Goal: Task Accomplishment & Management: Manage account settings

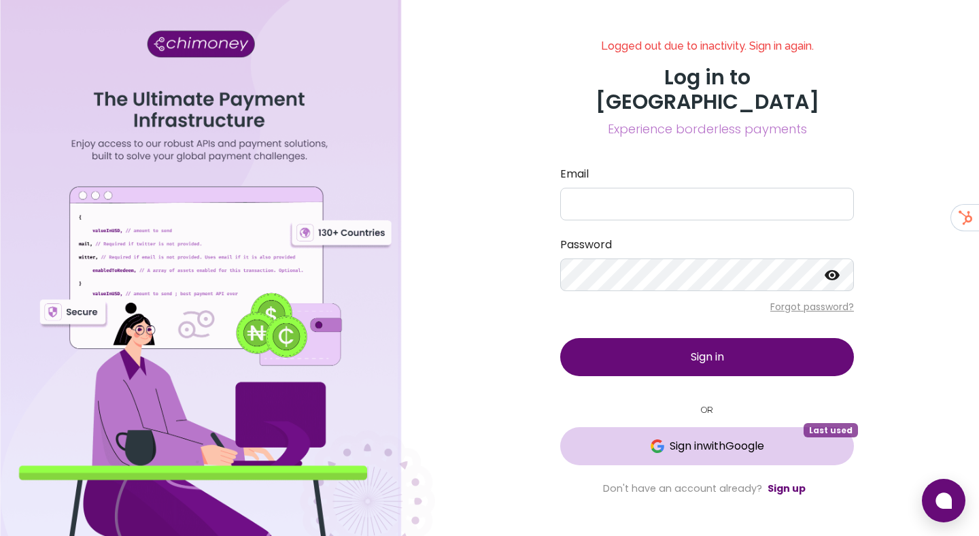
click at [677, 441] on span "Sign in with Google" at bounding box center [717, 446] width 95 height 16
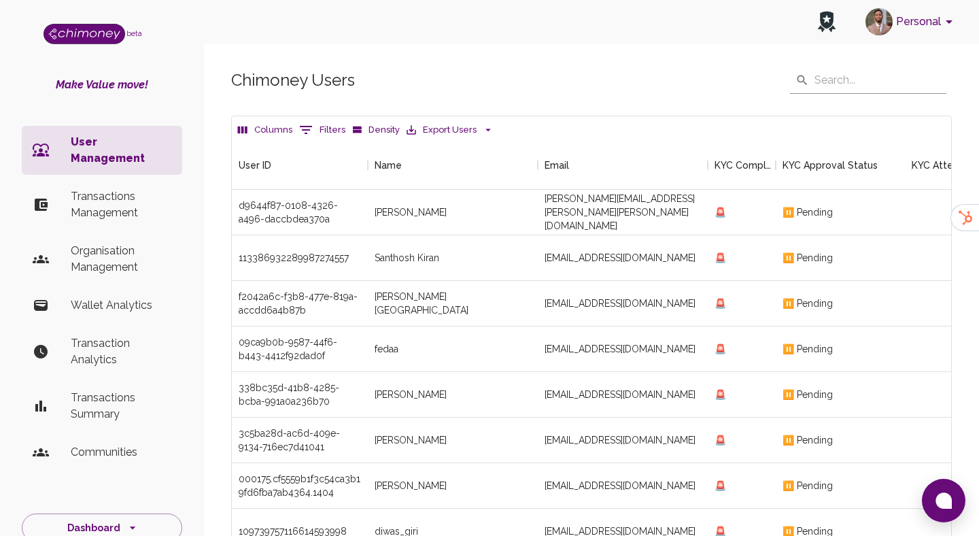
scroll to position [504, 719]
click at [150, 180] on li "Transactions Management" at bounding box center [102, 204] width 160 height 49
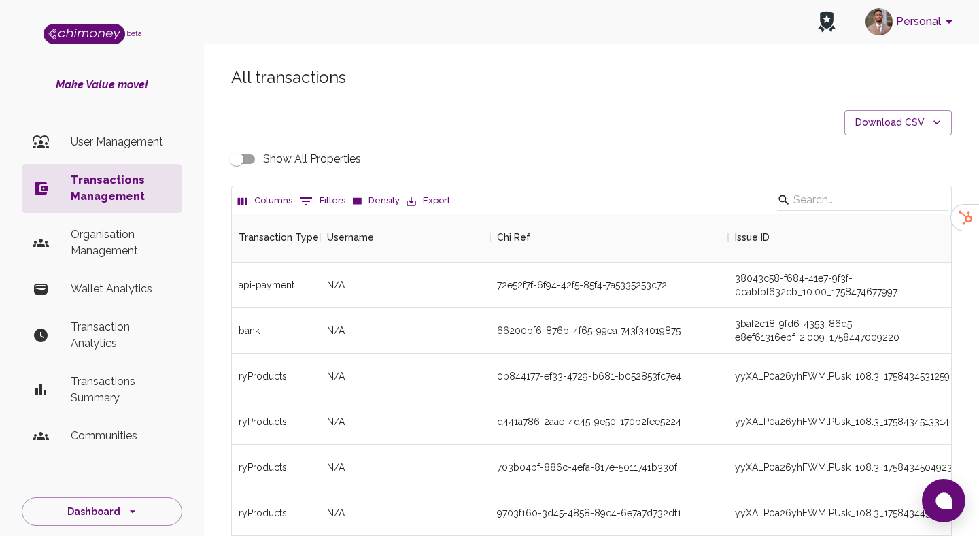
scroll to position [504, 719]
click at [315, 202] on button "0 Filters" at bounding box center [322, 201] width 53 height 22
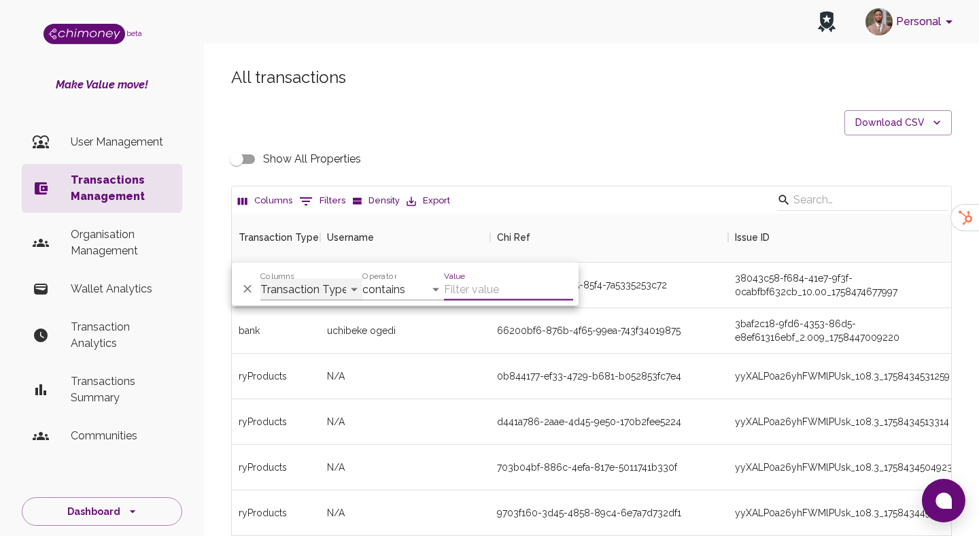
click at [304, 296] on select "Transaction Type Username Chi Ref Issue ID Value Amount Currency Fee ($) FX Rat…" at bounding box center [311, 290] width 102 height 22
select select "email"
click at [260, 279] on select "Transaction Type Username Chi Ref Issue ID Value Amount Currency Fee ($) FX Rat…" at bounding box center [311, 290] width 102 height 22
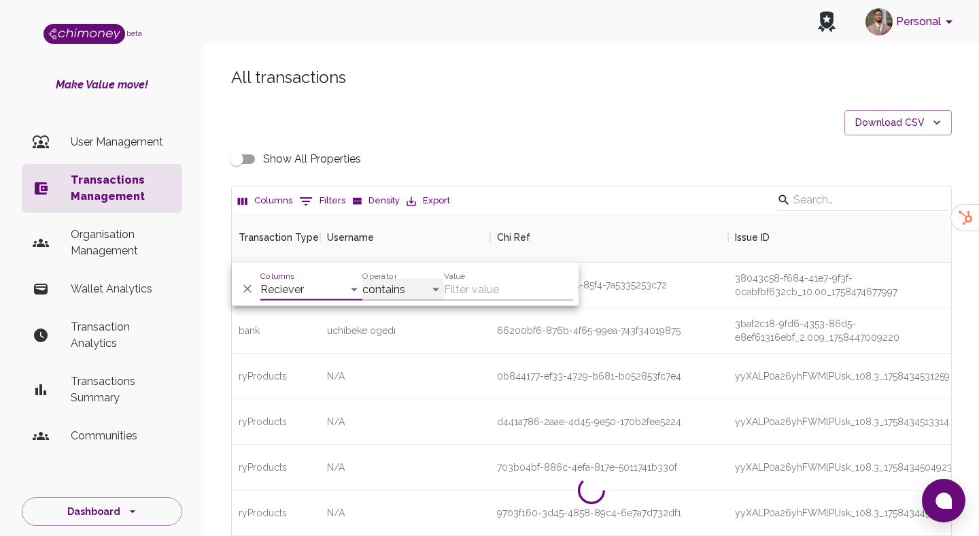
click at [386, 292] on select "contains equals starts with ends with is empty is not empty is any of" at bounding box center [403, 290] width 82 height 22
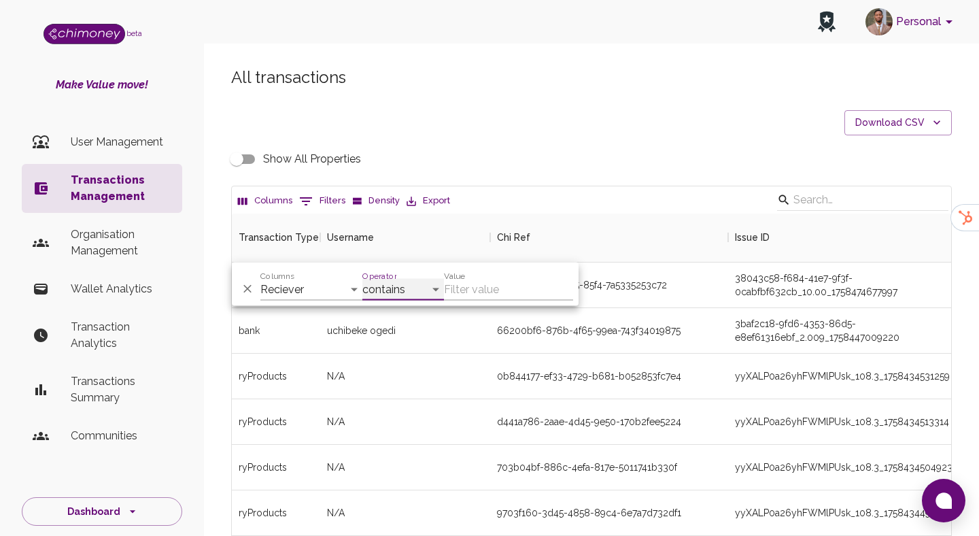
select select "equals"
click at [362, 279] on select "contains equals starts with ends with is empty is not empty is any of" at bounding box center [403, 290] width 82 height 22
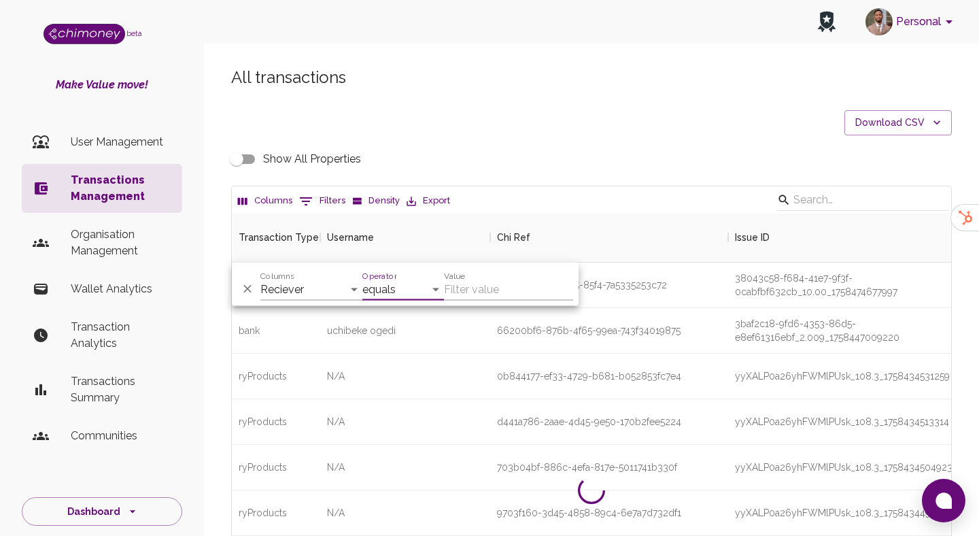
click at [467, 294] on input "Value" at bounding box center [508, 290] width 129 height 22
paste input "helgananje8@gmail.com"
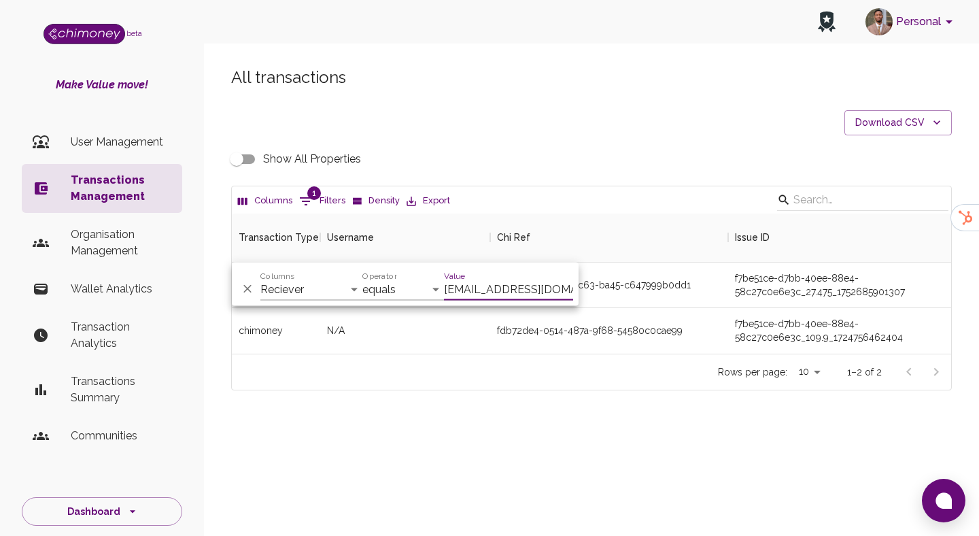
scroll to position [140, 719]
type input "helgananje8@gmail.com"
click at [514, 349] on div "fdb72de4-0514-487a-9f68-54580c0cae99" at bounding box center [609, 331] width 238 height 46
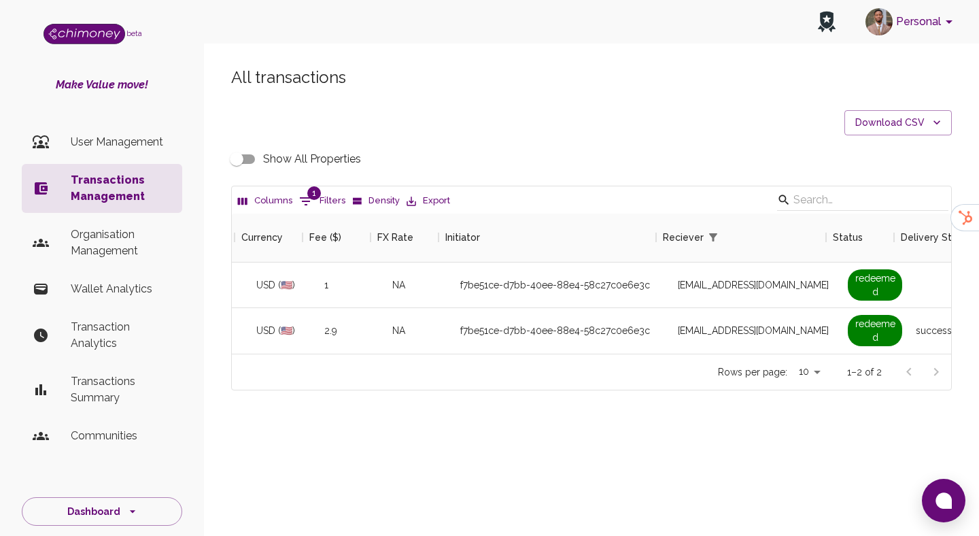
scroll to position [0, 847]
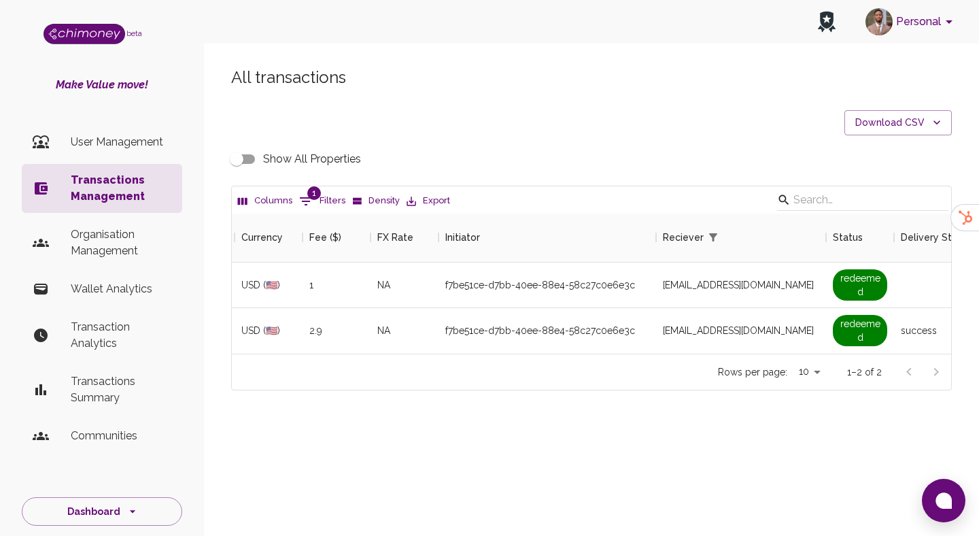
click at [245, 162] on input "Show All Properties" at bounding box center [237, 159] width 78 height 26
checkbox input "true"
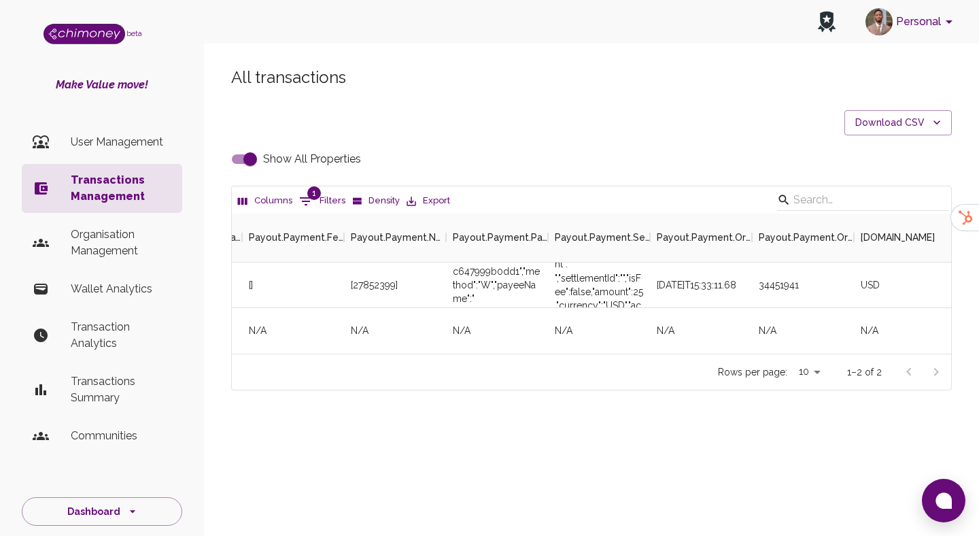
scroll to position [0, 3924]
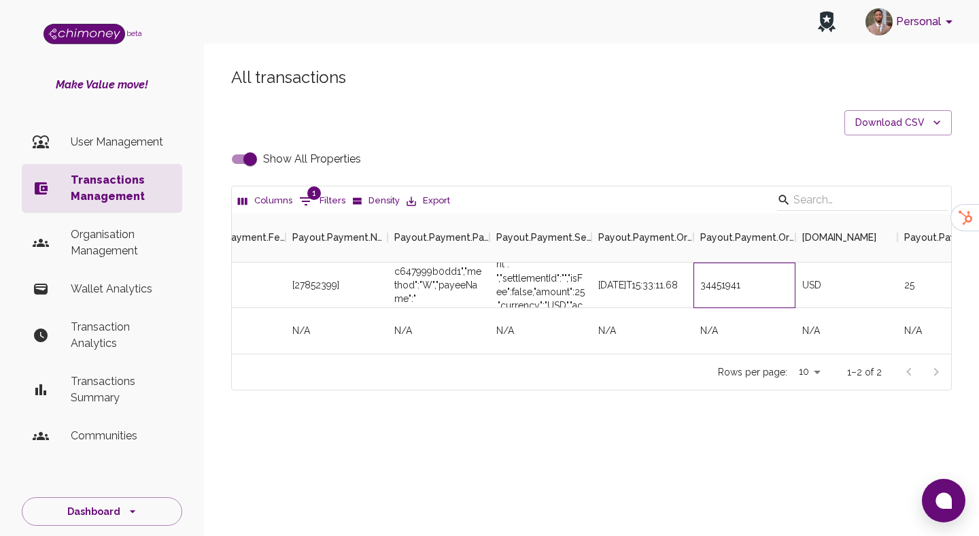
click at [718, 278] on div "34451941" at bounding box center [744, 285] width 102 height 46
copy div "34451941"
click at [339, 194] on button "1 Filters" at bounding box center [322, 201] width 53 height 22
select select "email"
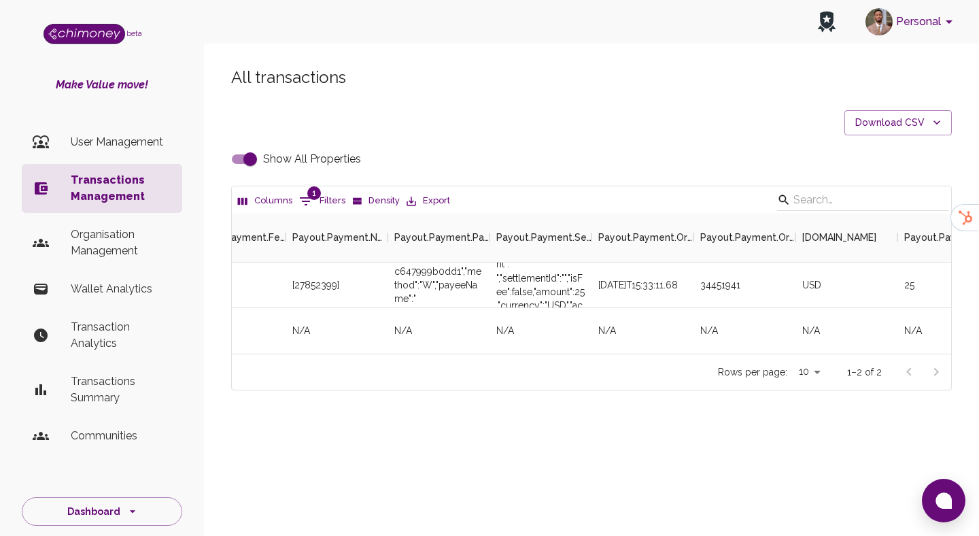
select select "equals"
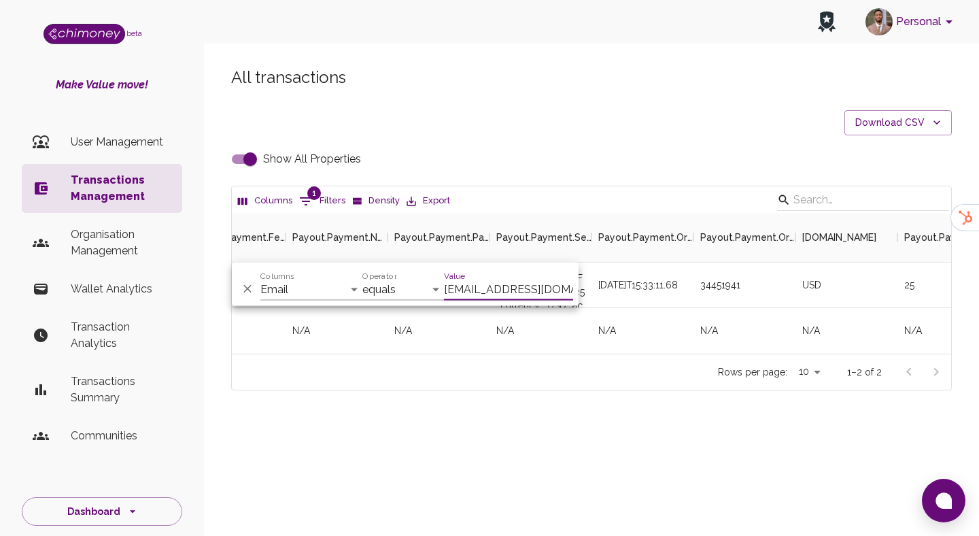
click at [475, 279] on input "helgananje8@gmail.com" at bounding box center [508, 290] width 129 height 22
click at [240, 170] on input "Show All Properties" at bounding box center [250, 159] width 78 height 26
checkbox input "false"
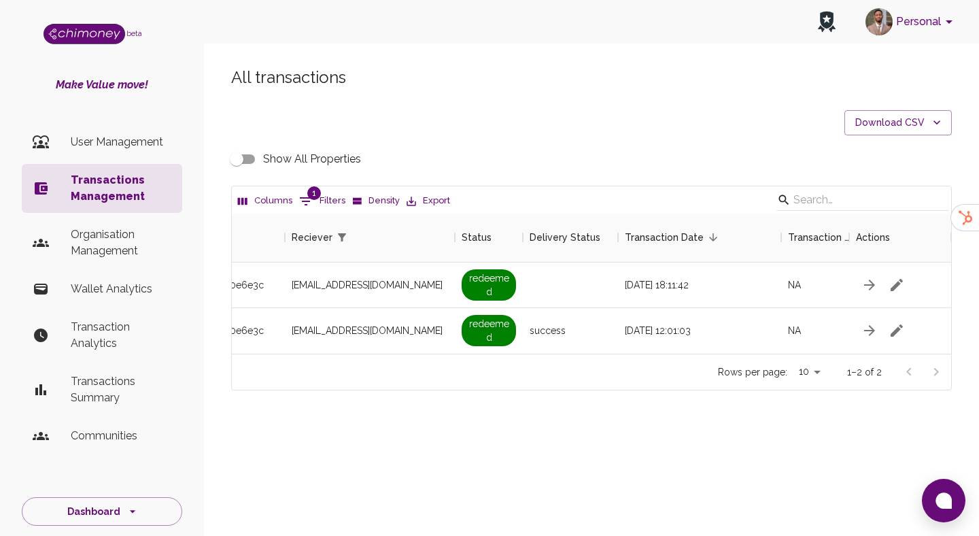
scroll to position [0, 1184]
click at [333, 195] on button "1 Filters" at bounding box center [322, 201] width 53 height 22
select select "email"
select select "equals"
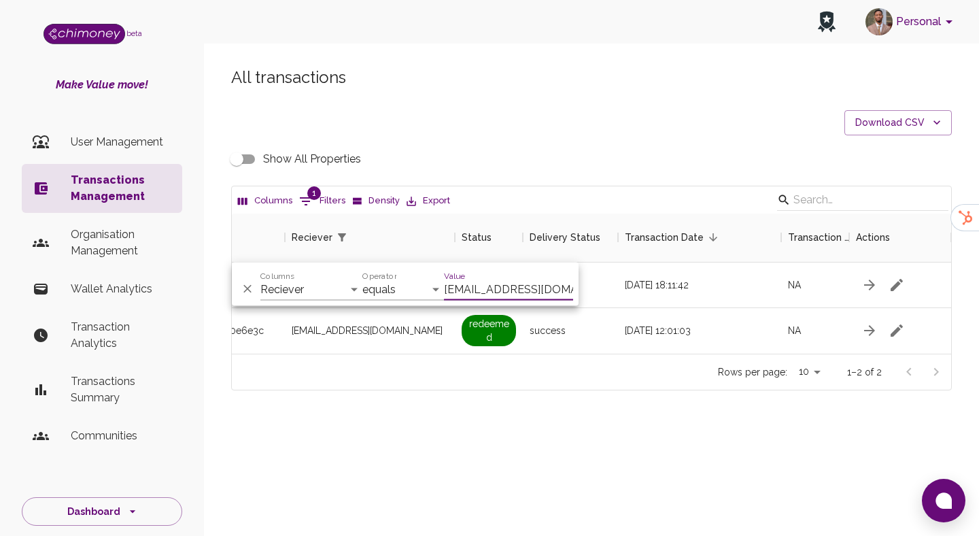
click at [515, 279] on input "helgananje8@gmail.com" at bounding box center [508, 290] width 129 height 22
type input "bhekumuzitshabalala.main@gmail.com"
click at [293, 281] on select "Transaction Type Username Chi Ref Issue ID Value Amount Currency Fee ($) FX Rat…" at bounding box center [311, 290] width 102 height 22
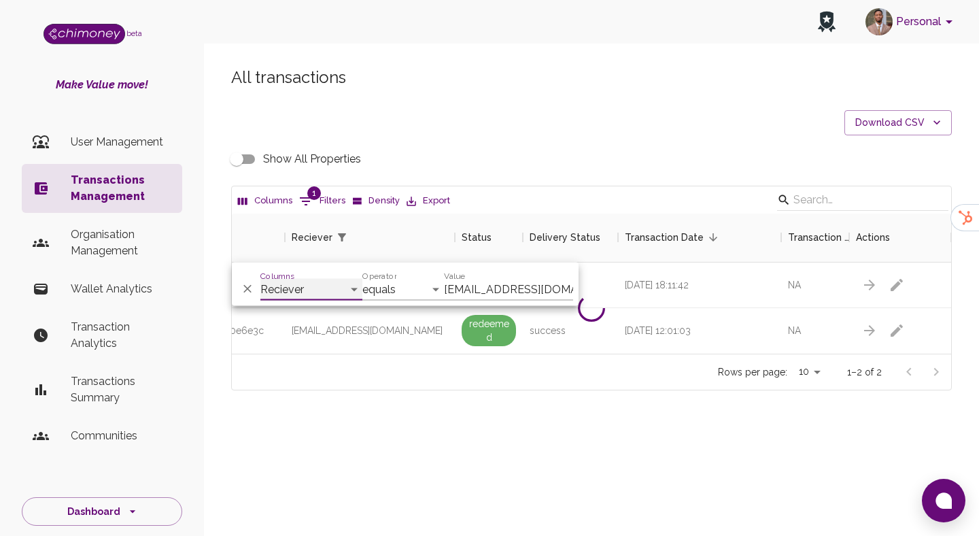
select select "chiRef"
click at [260, 279] on select "Transaction Type Username Chi Ref Issue ID Value Amount Currency Fee ($) FX Rat…" at bounding box center [311, 290] width 102 height 22
click at [463, 286] on input "bhekumuzitshabalala.main@gmail.com" at bounding box center [508, 290] width 129 height 22
paste input "789a77cf-e255-44c8-9d0b-a8ec4bfdf882"
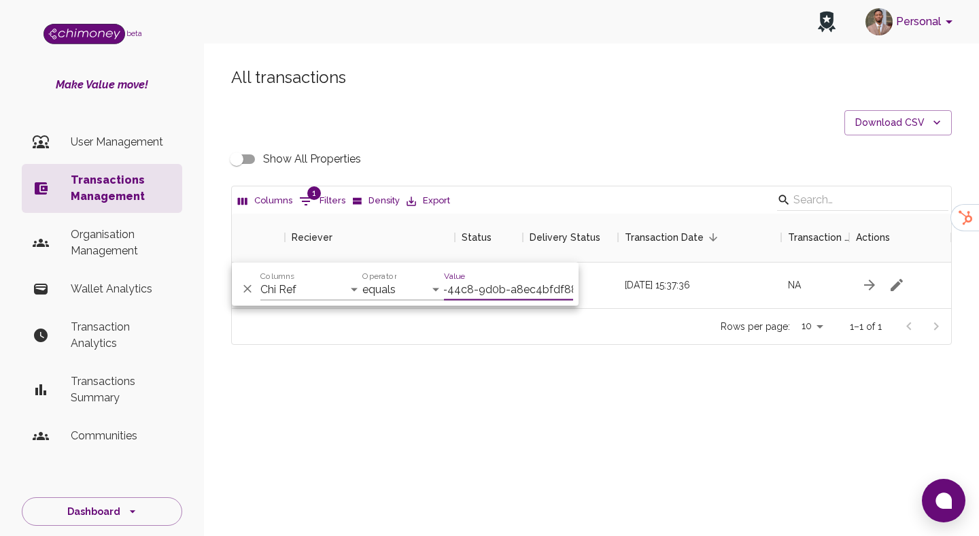
scroll to position [95, 719]
type input "789a77cf-e255-44c8-9d0b-a8ec4bfdf882"
click at [640, 316] on div "Rows per page: 10 10 1–1 of 1" at bounding box center [591, 326] width 719 height 36
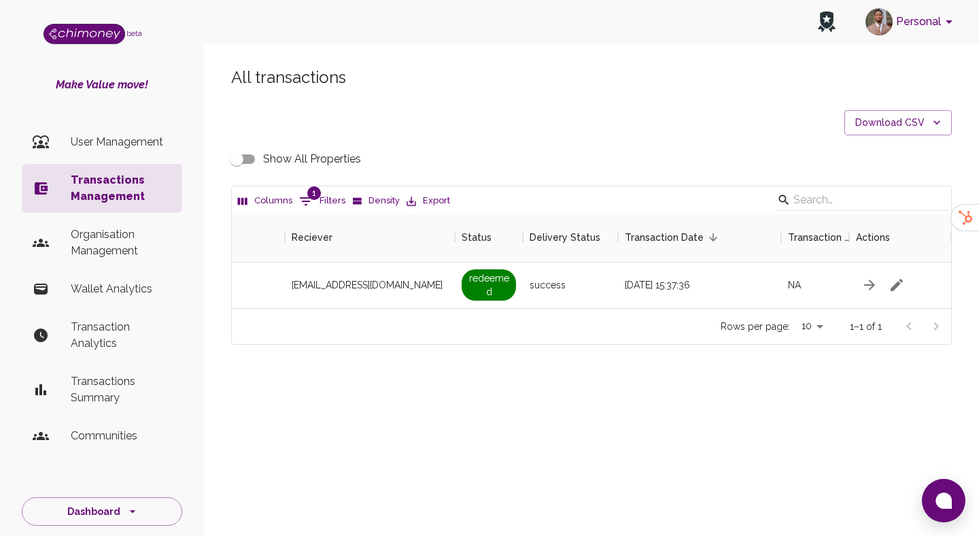
click at [247, 152] on input "Show All Properties" at bounding box center [237, 159] width 78 height 26
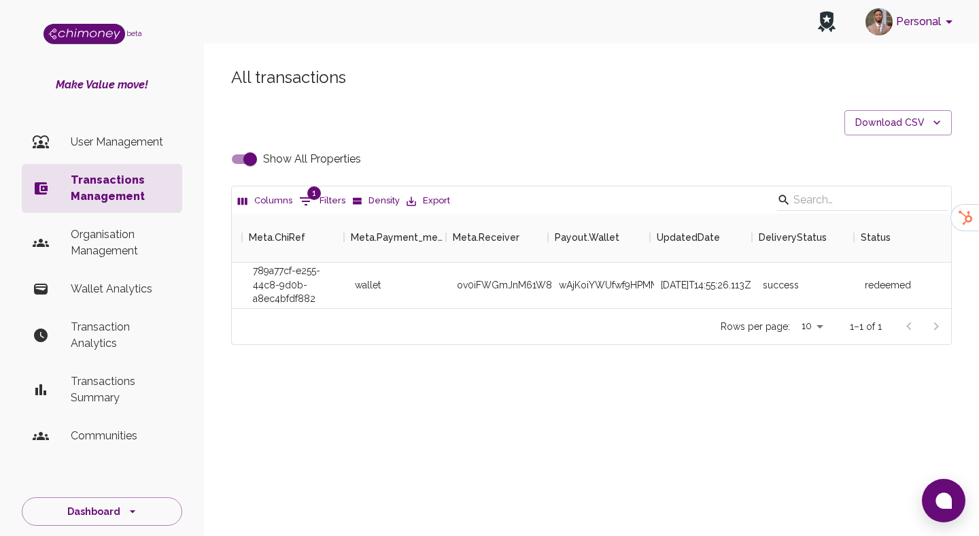
scroll to position [0, 3865]
click at [491, 286] on div "ov0iFWGmJnM61W8rexW64eOA57z2" at bounding box center [497, 285] width 102 height 46
copy div "ov0iFWGmJnM61W8rexW64eOA57z2"
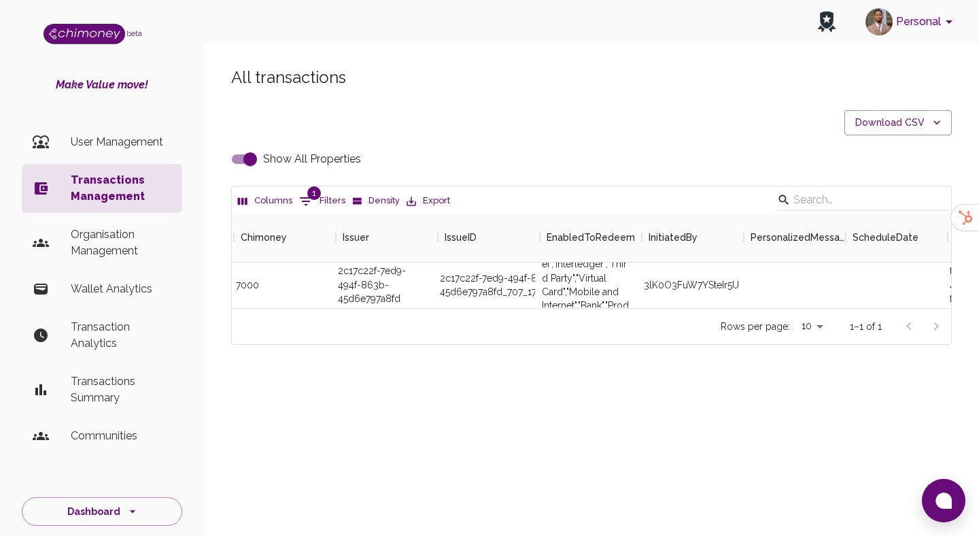
scroll to position [0, 100]
click at [257, 155] on input "Show All Properties" at bounding box center [250, 159] width 78 height 26
checkbox input "false"
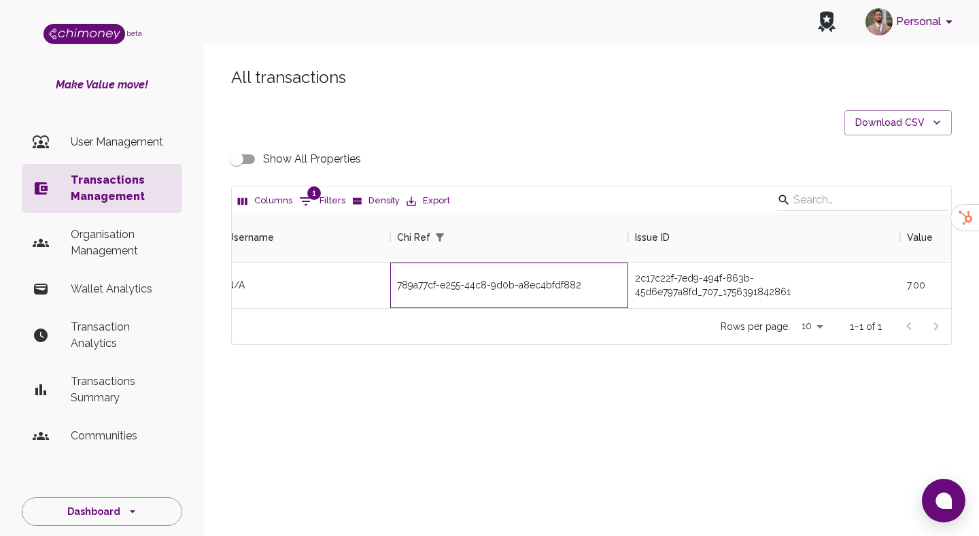
click at [492, 286] on div "789a77cf-e255-44c8-9d0b-a8ec4bfdf882" at bounding box center [509, 285] width 238 height 46
copy div "789a77cf-e255-44c8-9d0b-a8ec4bfdf882"
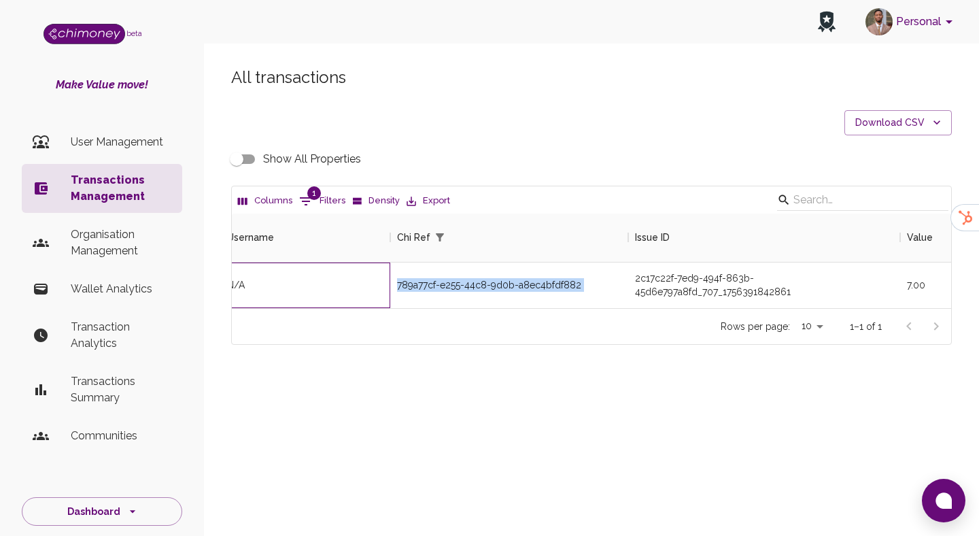
click at [380, 281] on div "N/A" at bounding box center [305, 285] width 170 height 46
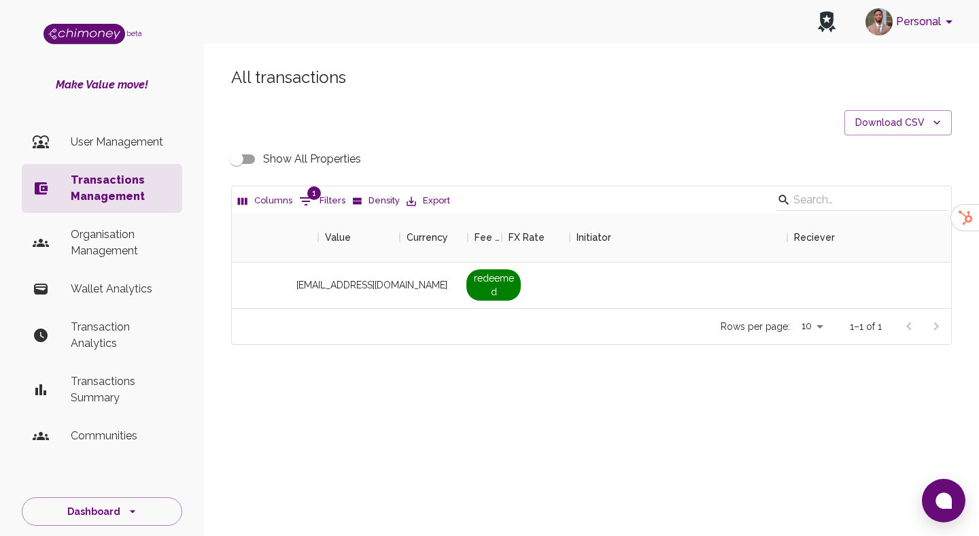
scroll to position [0, 1184]
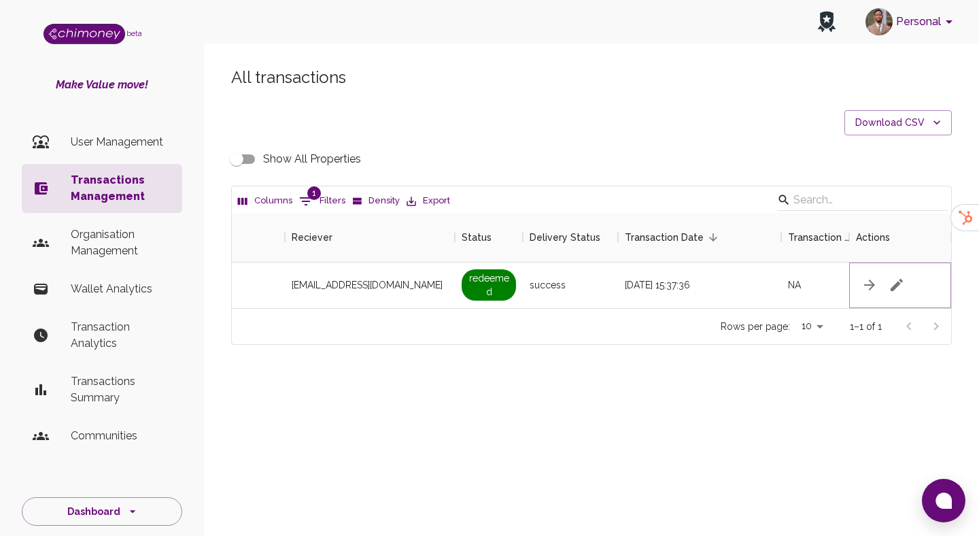
click at [897, 286] on icon "button" at bounding box center [897, 285] width 16 height 16
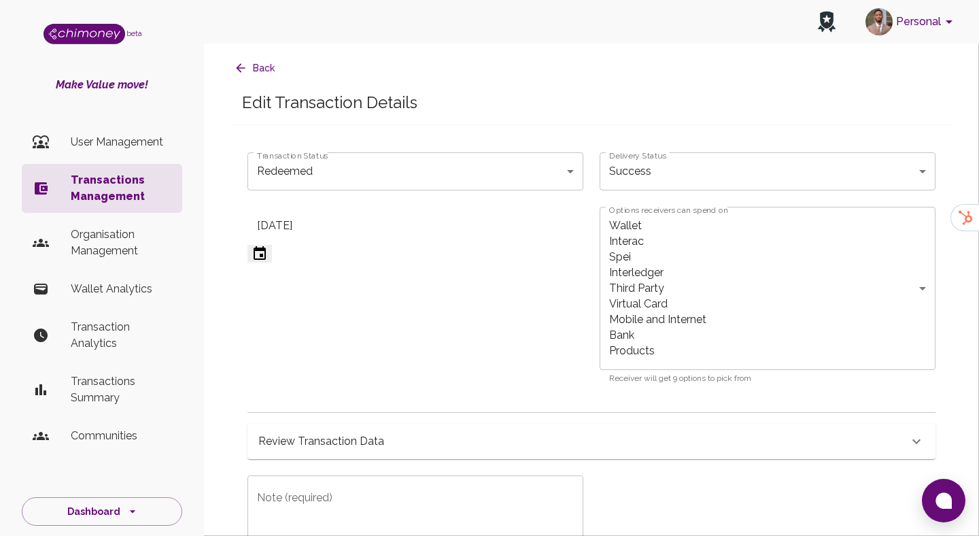
click at [373, 180] on body "Personal beta Make Value move! User Management Transactions Management Organisa…" at bounding box center [489, 326] width 979 height 653
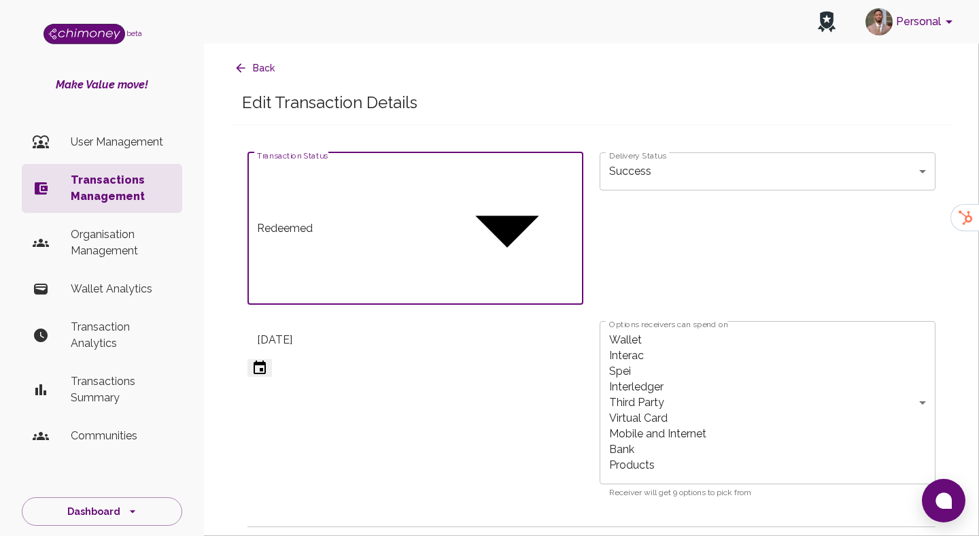
type input "paid"
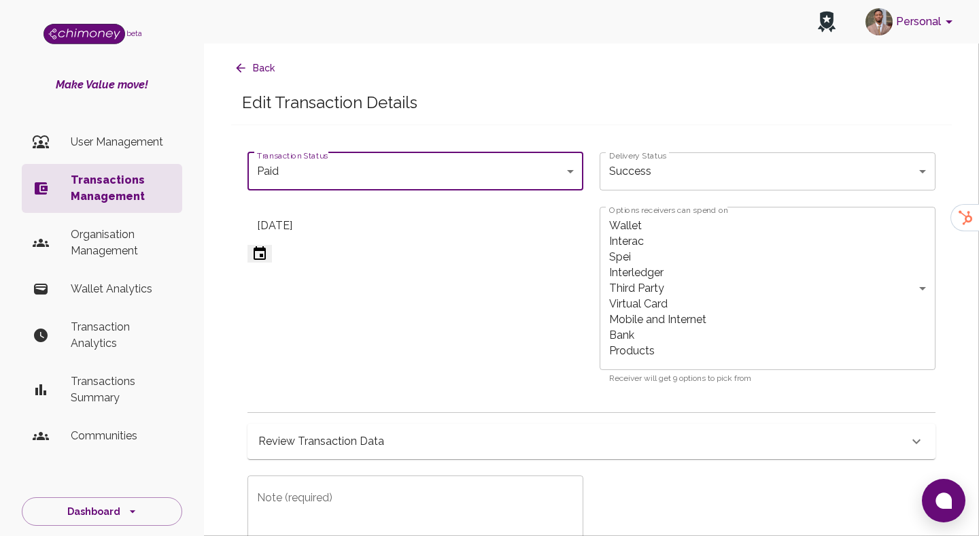
click at [652, 247] on div "Wallet Interac Spei Interledger Third Party Virtual Card Mobile and Internet Ba…" at bounding box center [768, 288] width 336 height 163
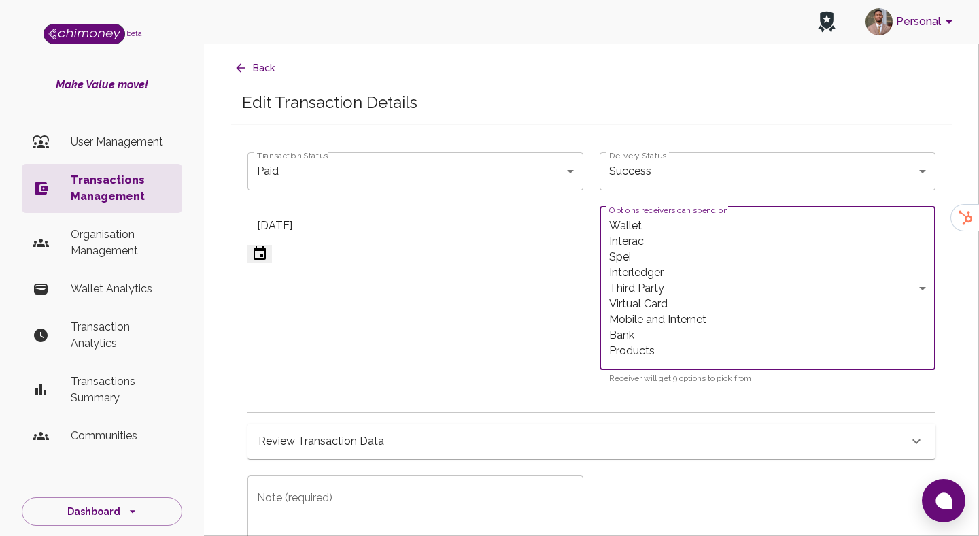
click at [666, 220] on body "Personal beta Make Value move! User Management Transactions Management Organisa…" at bounding box center [489, 326] width 979 height 653
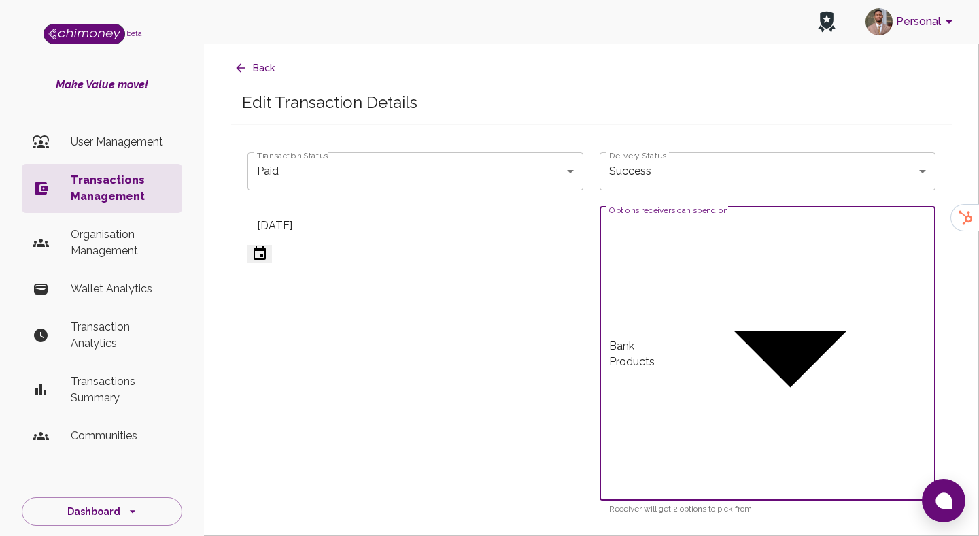
type input "Bank"
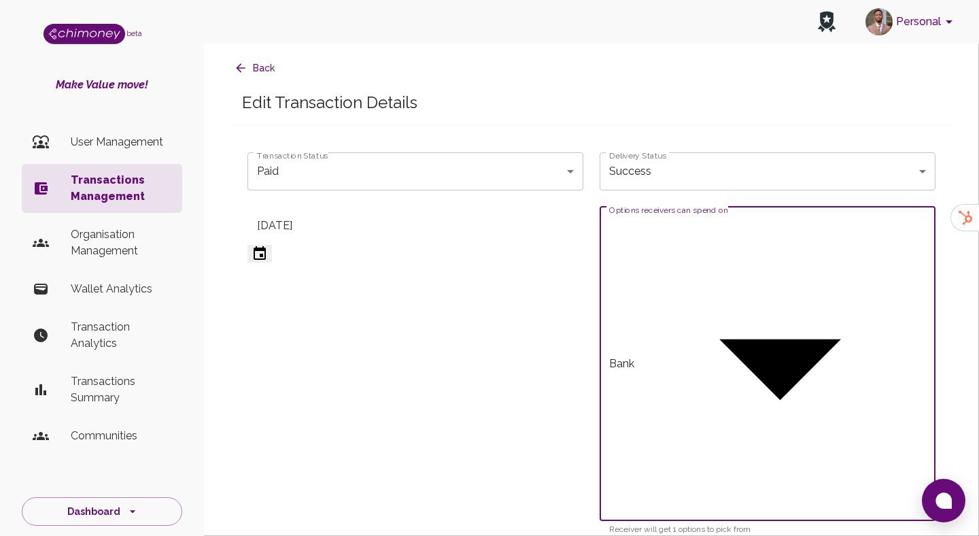
click at [329, 275] on div at bounding box center [489, 268] width 979 height 536
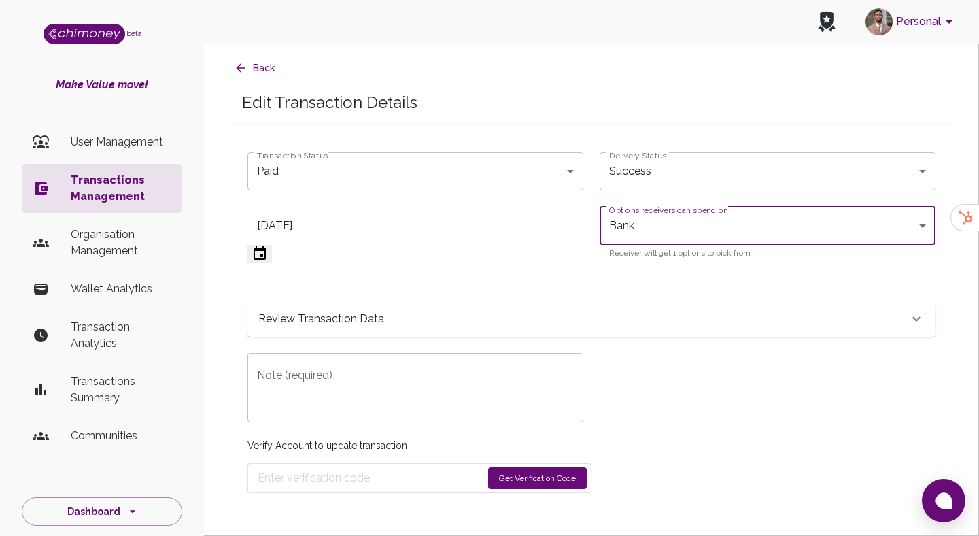
click at [266, 246] on icon "Choose date, selected date is Aug 28, 2025" at bounding box center [260, 253] width 12 height 14
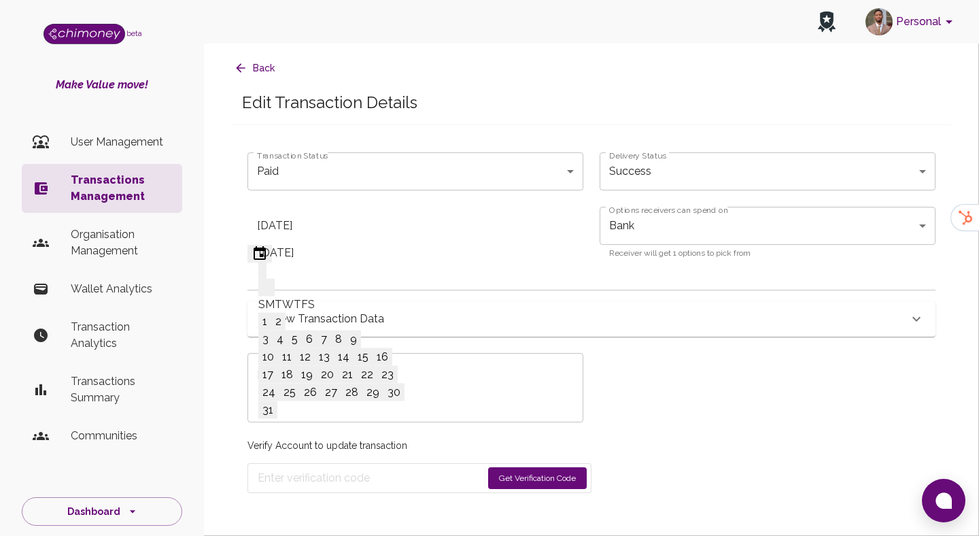
click at [271, 288] on icon "Next month" at bounding box center [271, 288] width 0 height 0
click at [322, 401] on button "30" at bounding box center [311, 392] width 21 height 18
type input "09/30/2025"
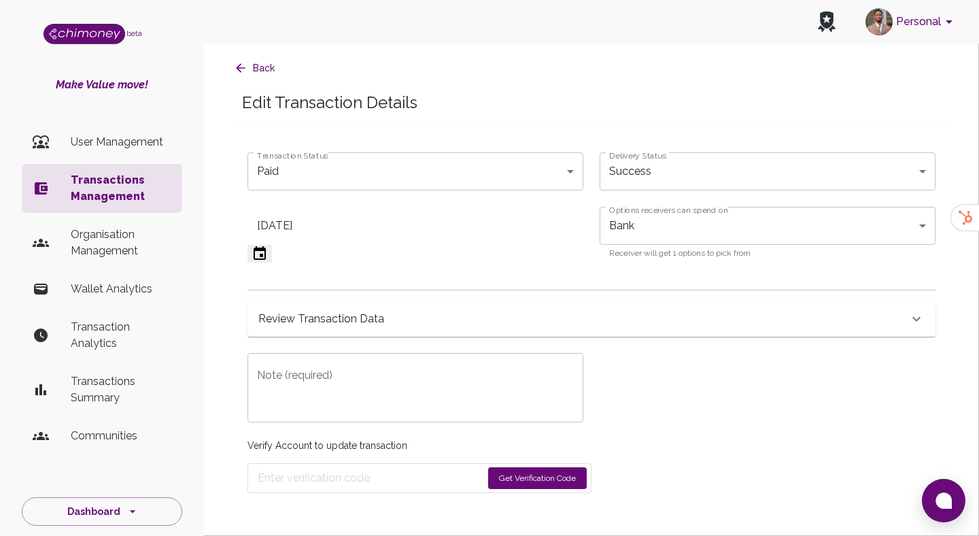
click at [385, 399] on textarea "Note (required)" at bounding box center [415, 387] width 317 height 47
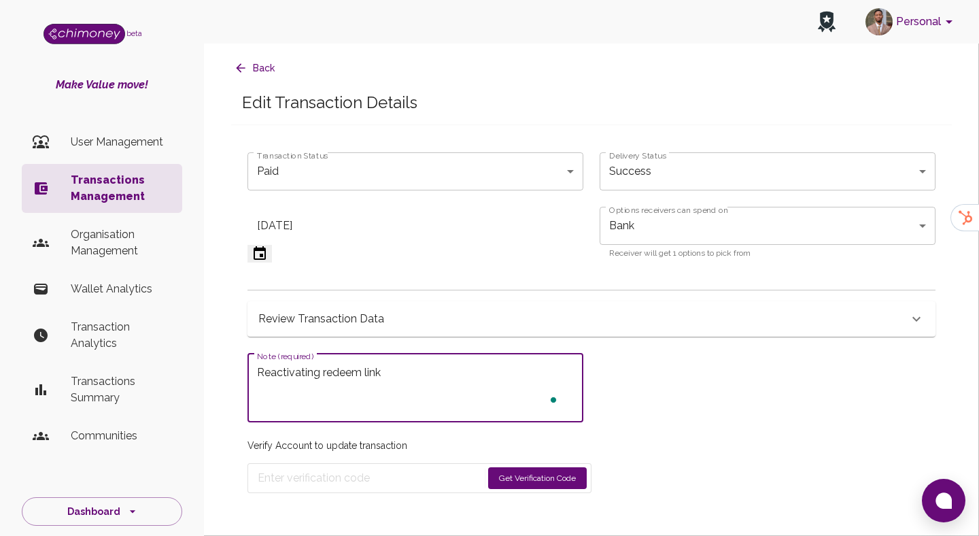
type textarea "Reactivating redeem link"
click at [543, 481] on button "Get Verification Code" at bounding box center [537, 478] width 99 height 22
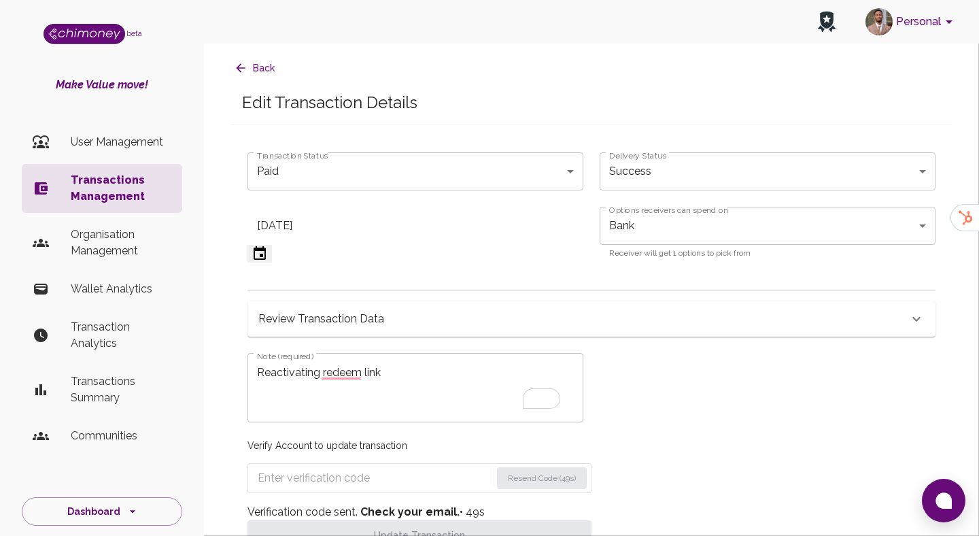
click at [362, 493] on form "Resend Code (49s)" at bounding box center [419, 478] width 344 height 30
click at [354, 479] on input "Enter verification code" at bounding box center [374, 478] width 233 height 22
paste input "5733"
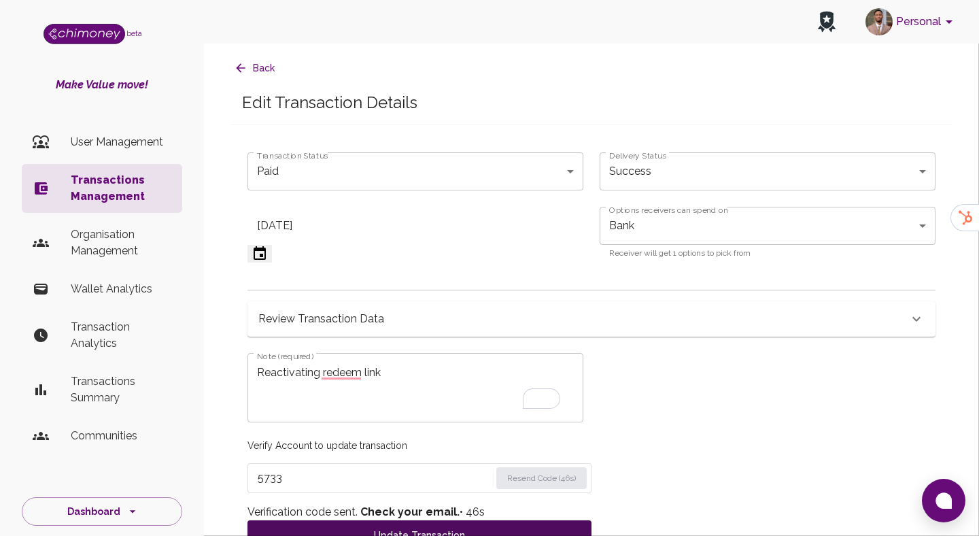
type input "5733"
click at [385, 530] on button "Update Transaction" at bounding box center [419, 535] width 344 height 30
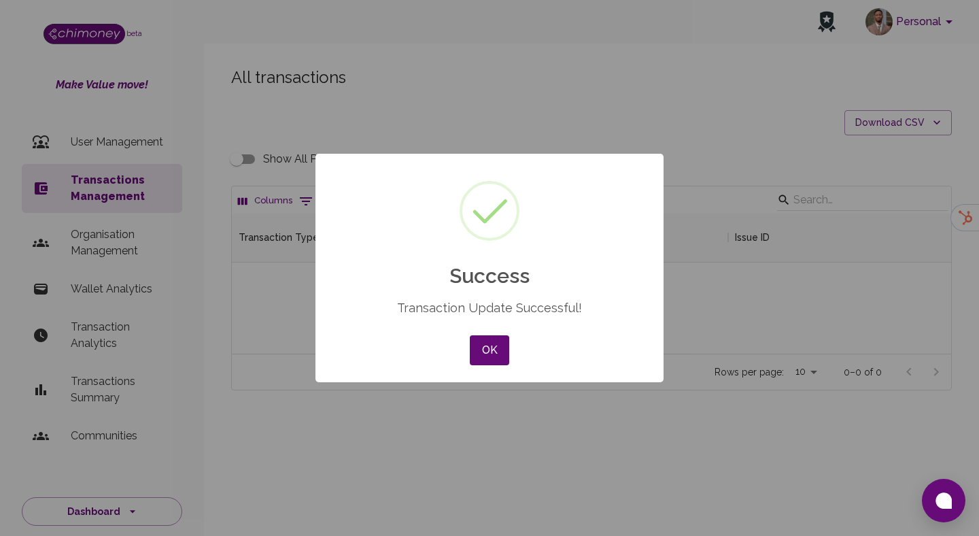
scroll to position [140, 719]
click at [492, 351] on button "OK" at bounding box center [489, 350] width 39 height 30
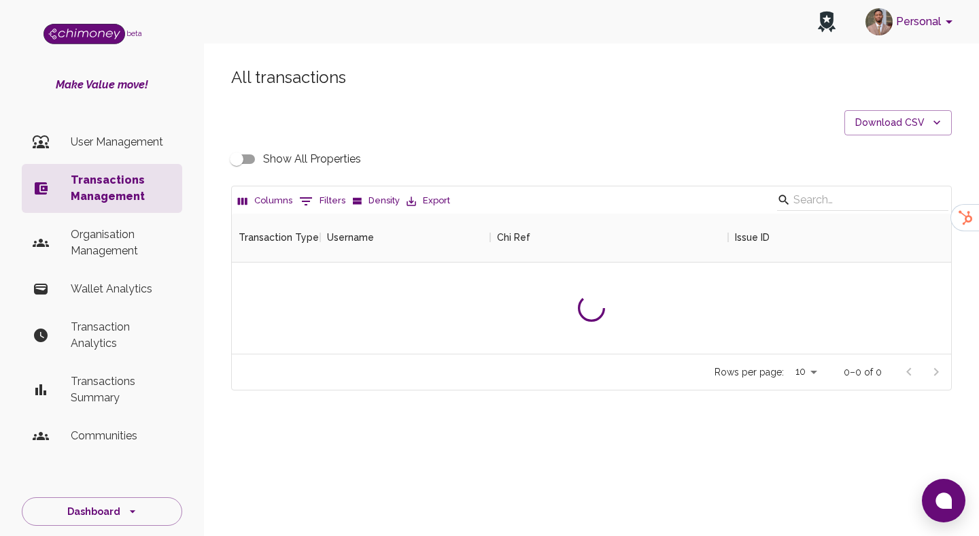
scroll to position [504, 719]
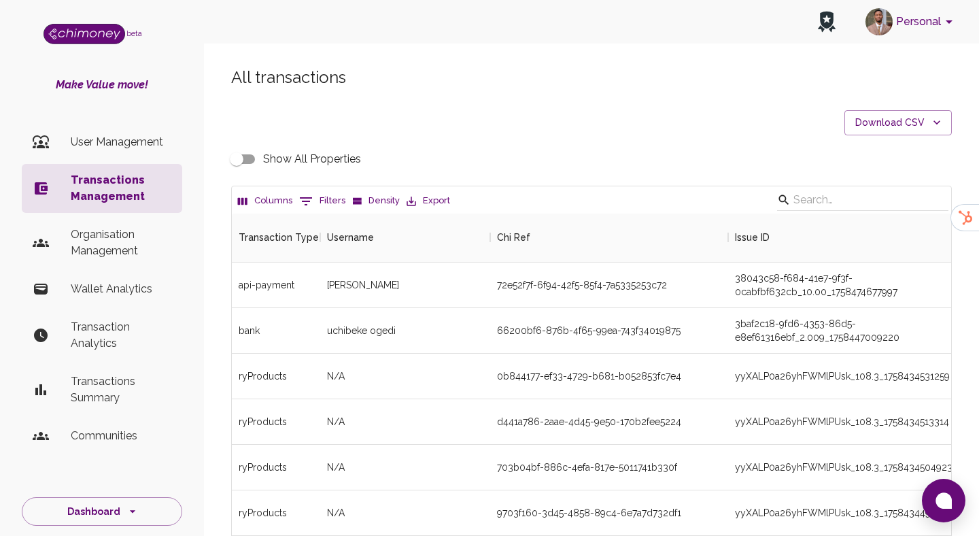
click at [314, 197] on button "0 Filters" at bounding box center [322, 201] width 53 height 22
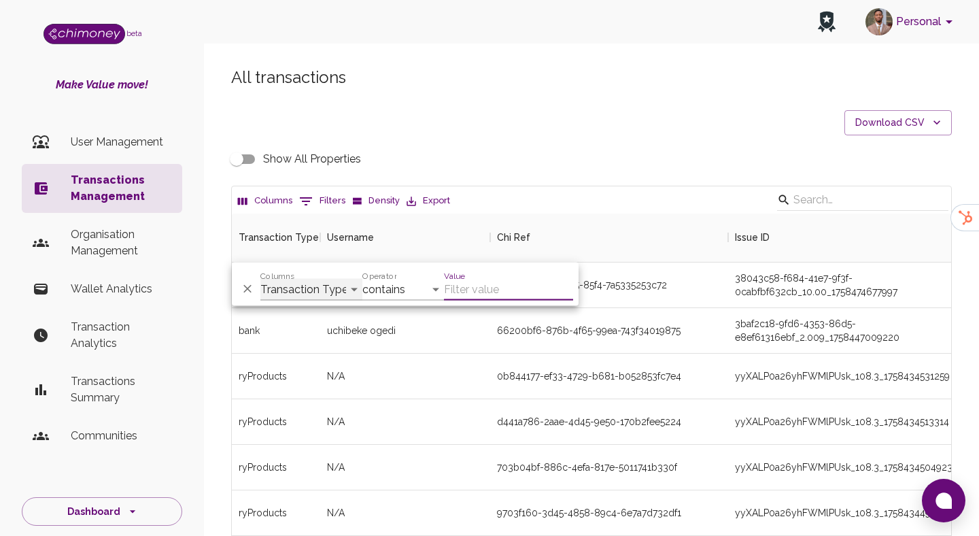
click at [306, 286] on select "Transaction Type Username Chi Ref Issue ID Value Amount Currency Fee ($) FX Rat…" at bounding box center [311, 290] width 102 height 22
select select "email"
click at [260, 279] on select "Transaction Type Username Chi Ref Issue ID Value Amount Currency Fee ($) FX Rat…" at bounding box center [311, 290] width 102 height 22
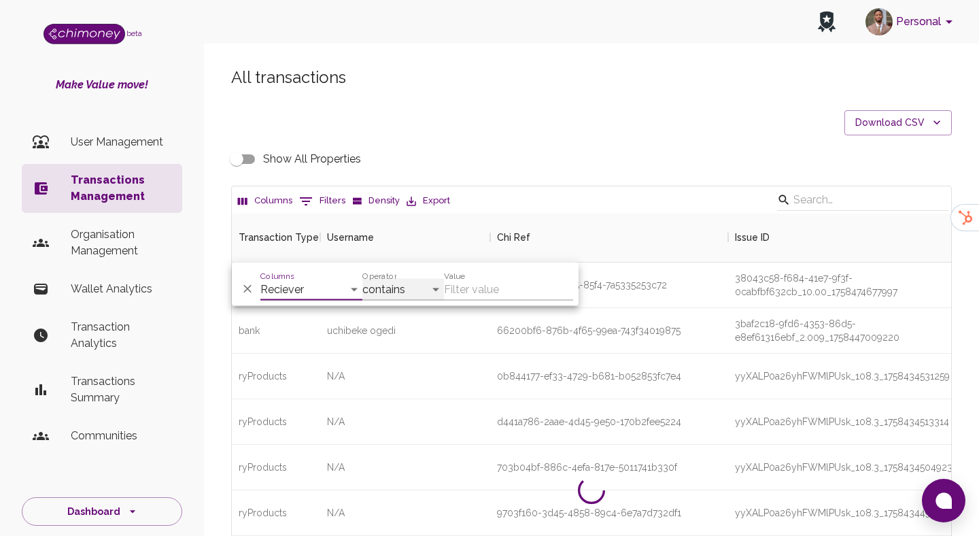
click at [418, 294] on select "contains equals starts with ends with is empty is not empty is any of" at bounding box center [403, 290] width 82 height 22
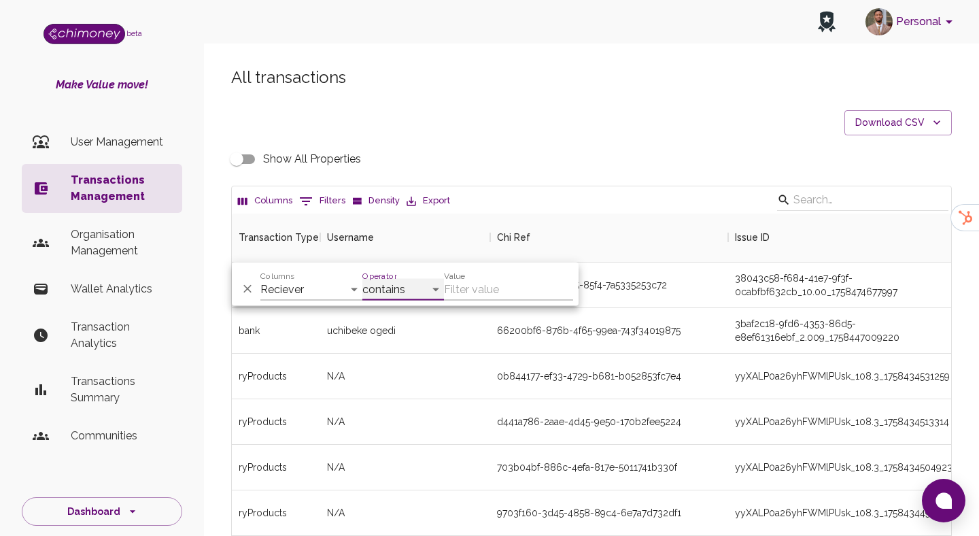
select select "equals"
click at [362, 279] on select "contains equals starts with ends with is empty is not empty is any of" at bounding box center [403, 290] width 82 height 22
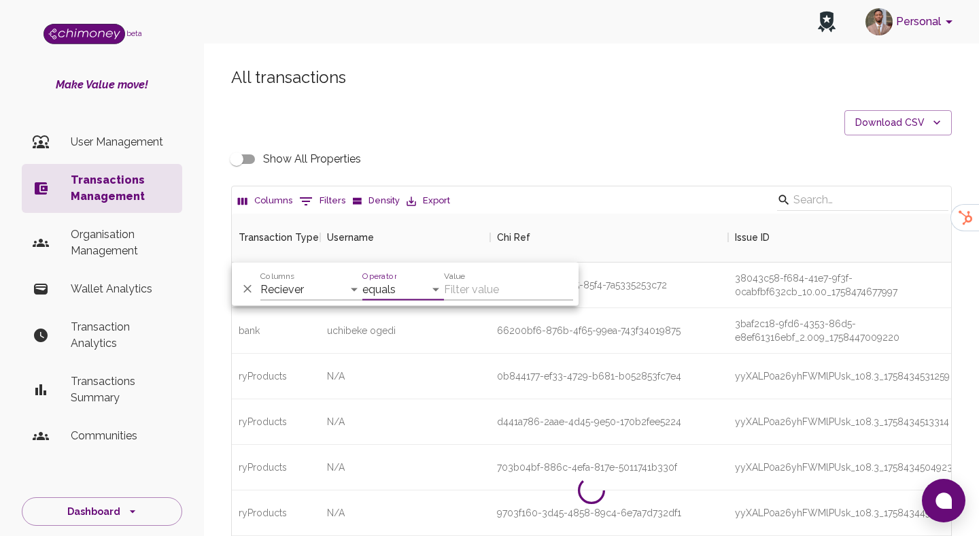
click at [498, 284] on input "Value" at bounding box center [508, 290] width 129 height 22
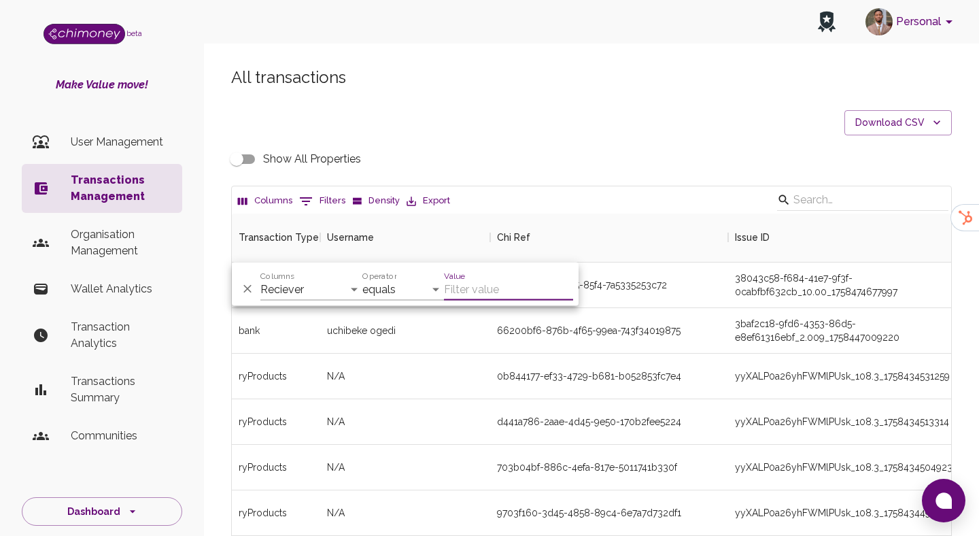
paste input "rakib.hs.bhuiyan@gmail.com"
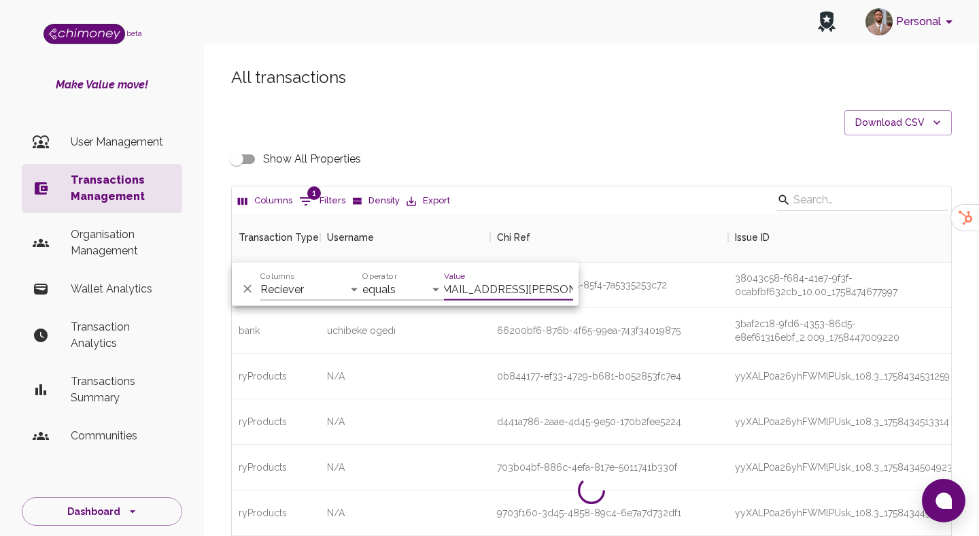
scroll to position [95, 719]
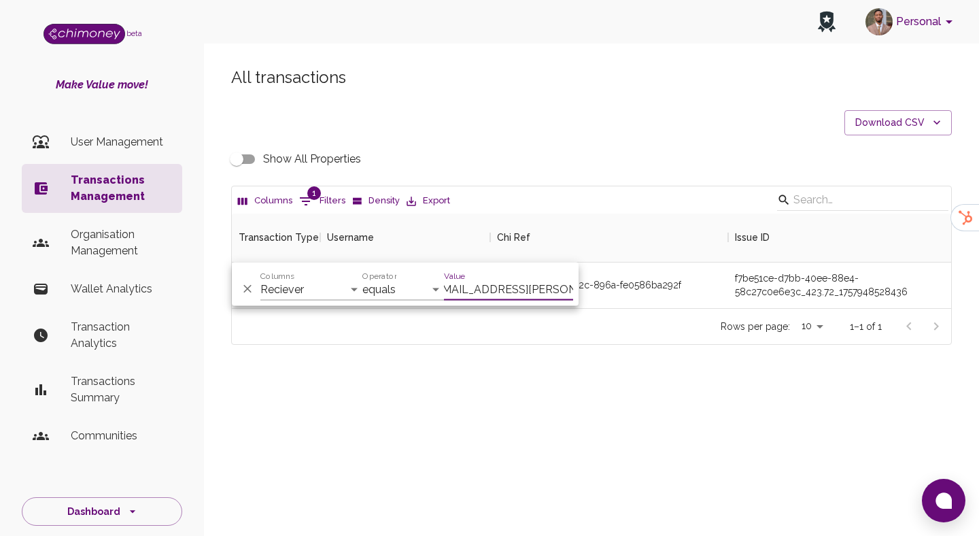
type input "rakib.hs.bhuiyan@gmail.com"
click at [512, 175] on div "All transactions Download CSV Show All Properties Columns 1 Filters Density Exp…" at bounding box center [591, 206] width 753 height 278
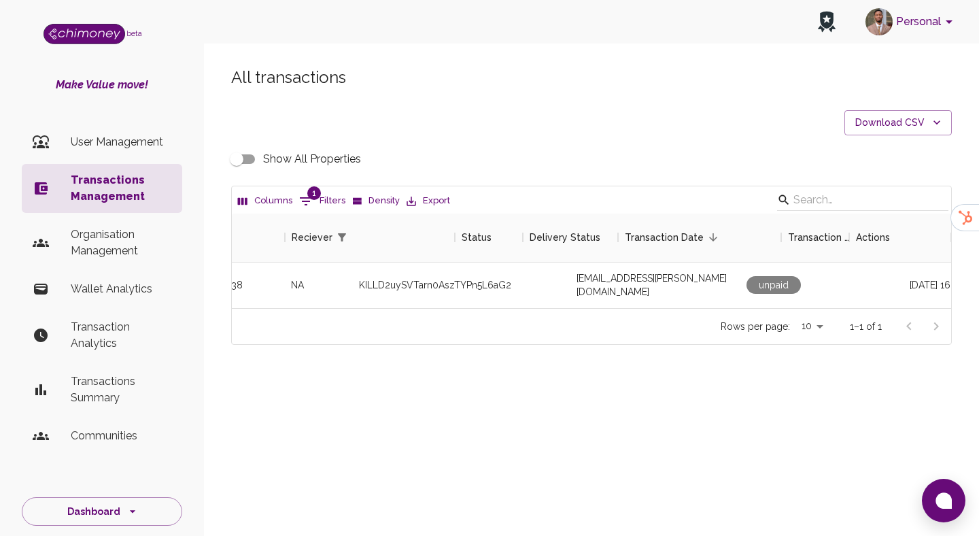
scroll to position [0, 1218]
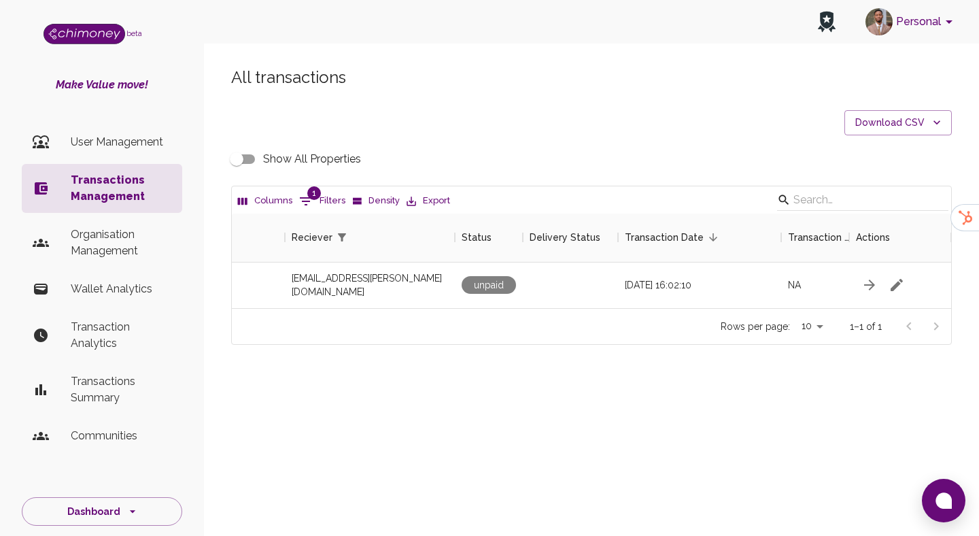
click at [249, 155] on input "Show All Properties" at bounding box center [237, 159] width 78 height 26
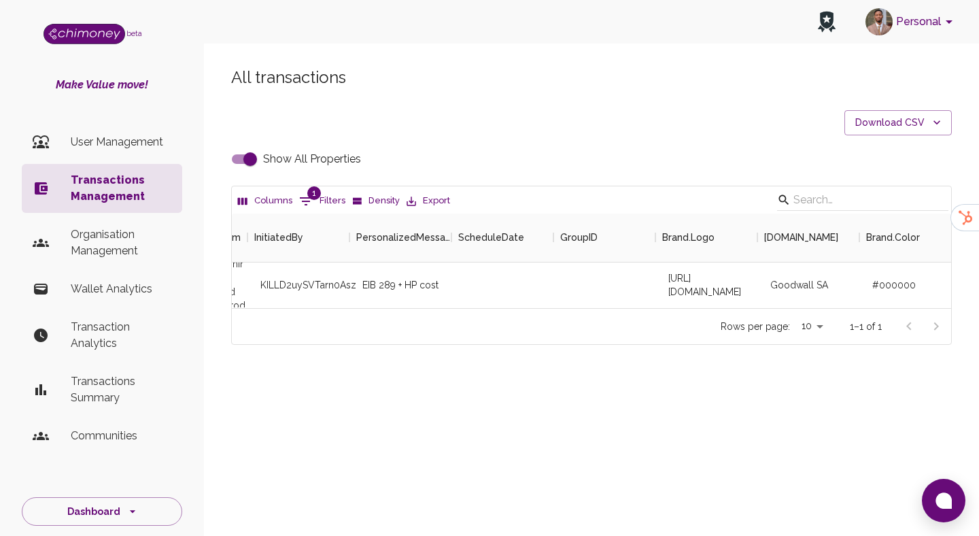
scroll to position [0, 596]
click at [248, 159] on input "Show All Properties" at bounding box center [250, 159] width 78 height 26
checkbox input "false"
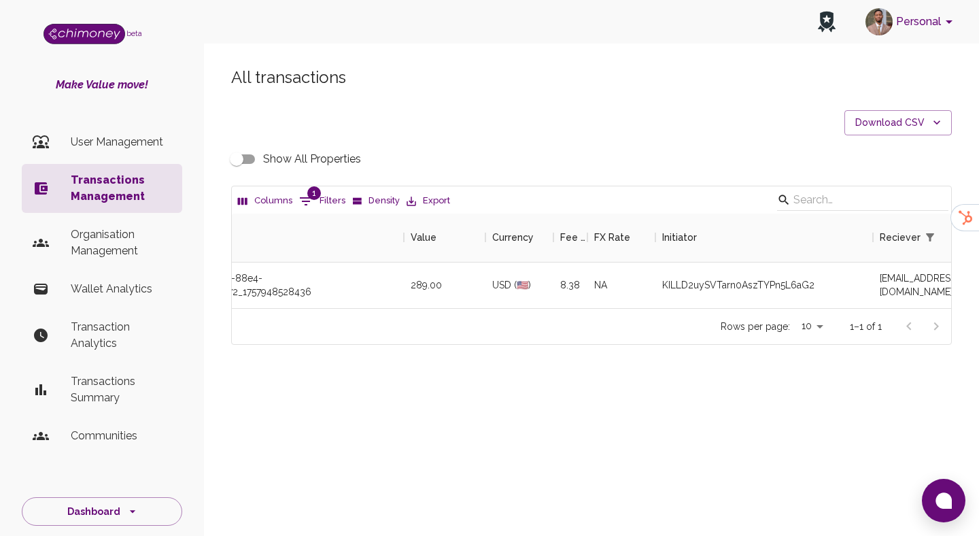
click at [306, 201] on icon "Show filters" at bounding box center [306, 201] width 12 height 8
select select "email"
select select "equals"
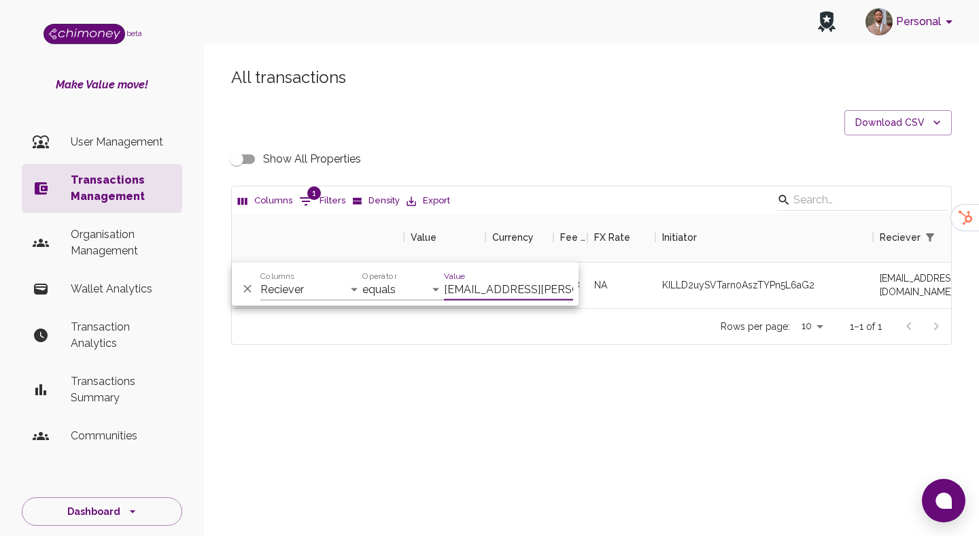
scroll to position [0, 12]
click at [294, 280] on select "Transaction Type Username Chi Ref Issue ID Value Amount Currency Fee ($) FX Rat…" at bounding box center [311, 290] width 102 height 22
select select "issueID"
click at [260, 279] on select "Transaction Type Username Chi Ref Issue ID Value Amount Currency Fee ($) FX Rat…" at bounding box center [311, 290] width 102 height 22
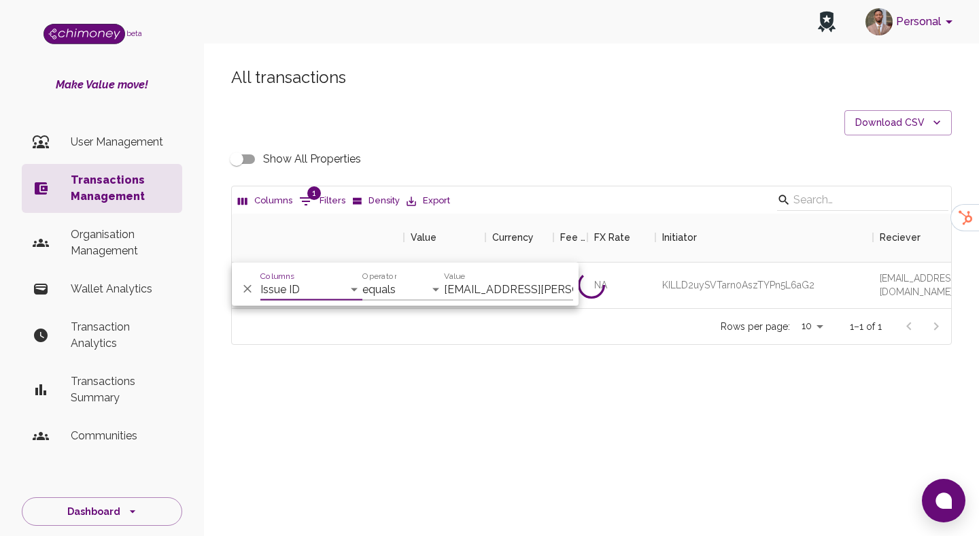
click at [468, 296] on input "rakib.hs.bhuiyan@gmail.com" at bounding box center [508, 290] width 129 height 22
paste input "yyXALP0a26yhFWMlPUsk_61.18_1757830927859"
type input "yyXALP0a26yhFWMlPUsk_61.18_1757830927859"
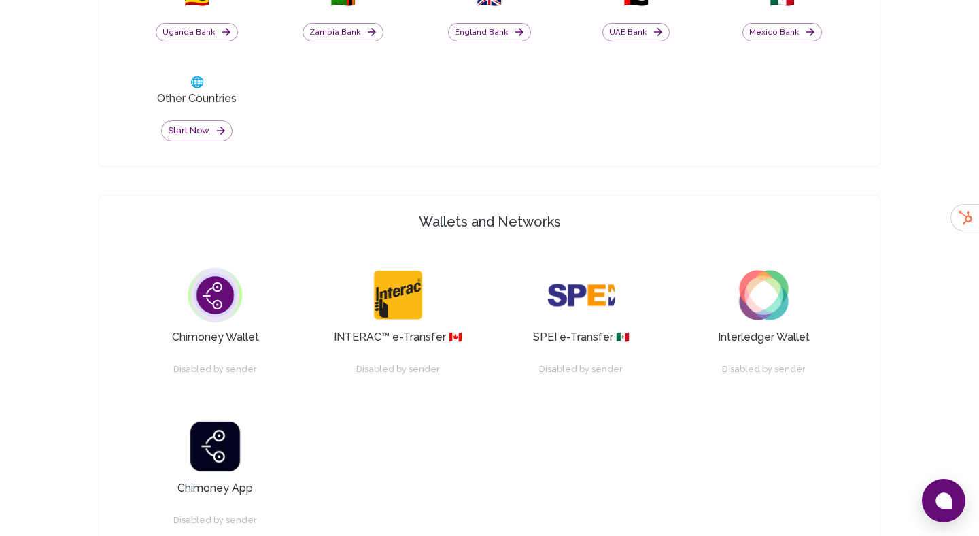
scroll to position [1042, 0]
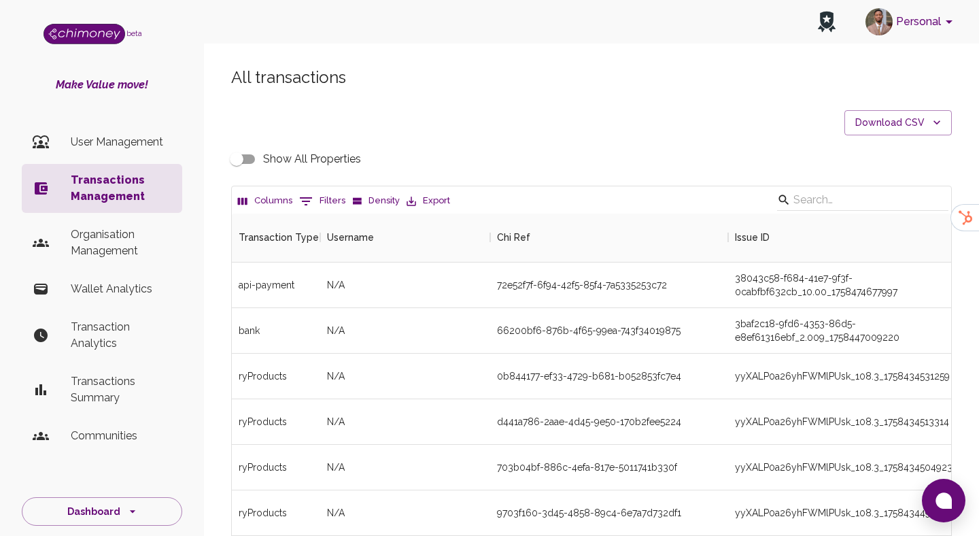
scroll to position [504, 719]
click at [322, 199] on button "0 Filters" at bounding box center [322, 201] width 53 height 22
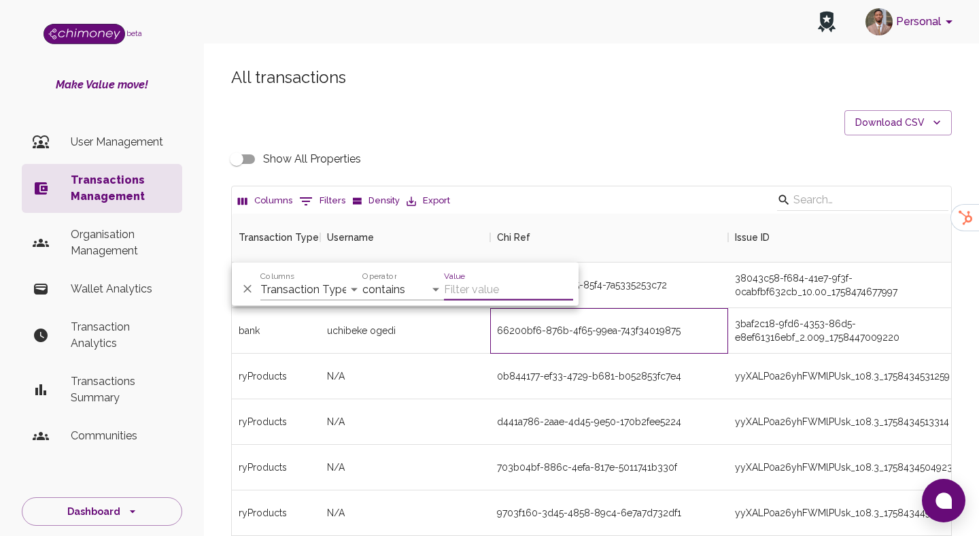
click at [715, 313] on div "66200bf6-876b-4f65-99ea-743f34019875" at bounding box center [609, 331] width 238 height 46
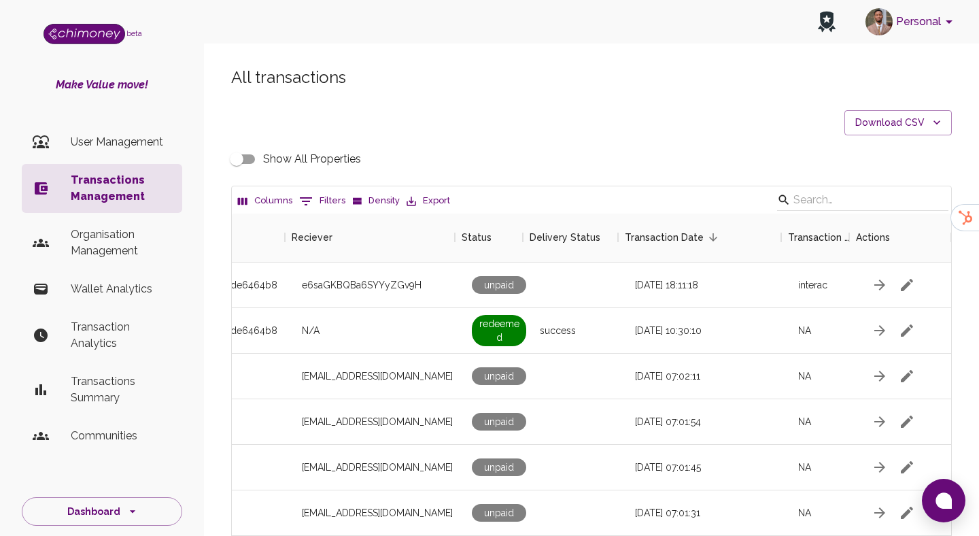
scroll to position [0, 1218]
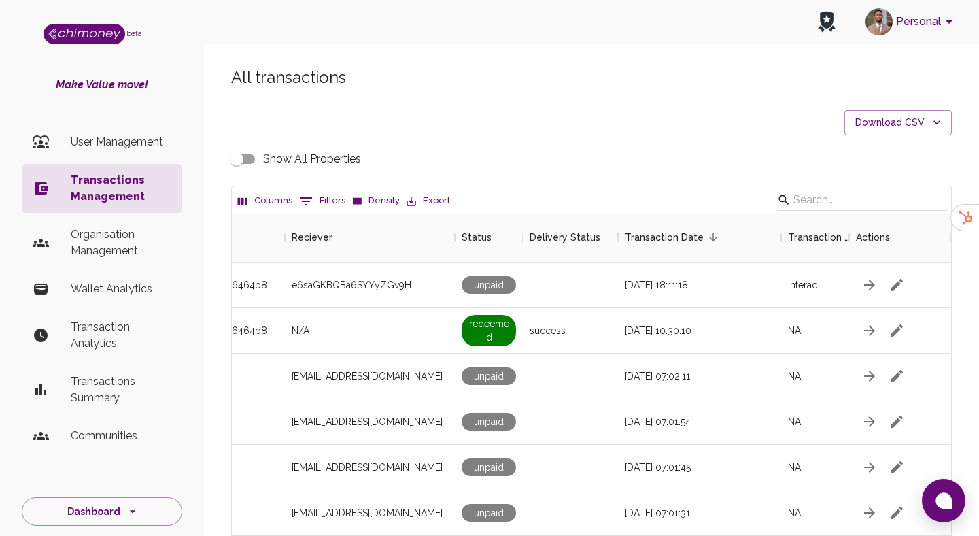
click at [309, 201] on icon "Show filters" at bounding box center [306, 201] width 16 height 16
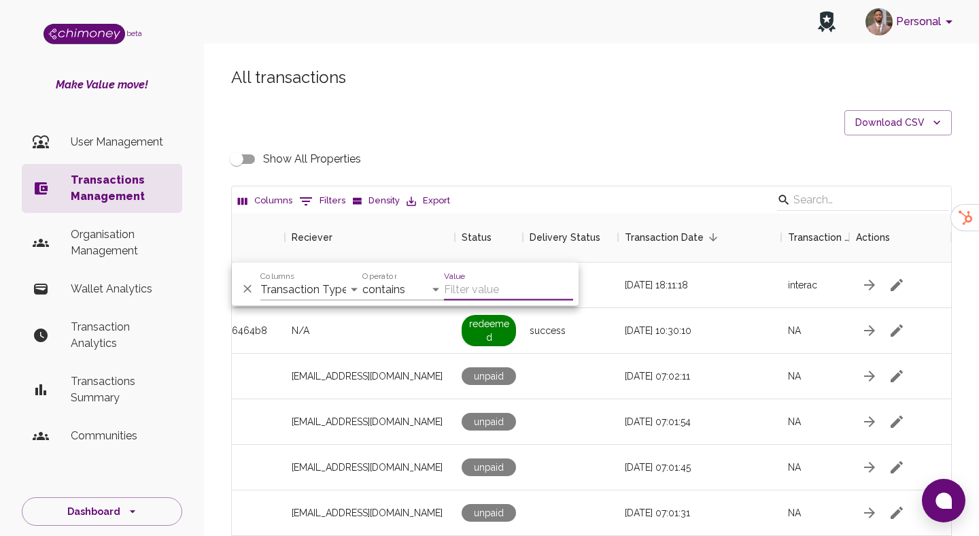
click at [314, 276] on div "Columns Transaction Type Username Chi Ref Issue ID Value Amount Currency Fee ($…" at bounding box center [311, 284] width 102 height 33
click at [314, 286] on select "Transaction Type Username Chi Ref Issue ID Value Amount Currency Fee ($) FX Rat…" at bounding box center [311, 290] width 102 height 22
select select "email"
click at [260, 279] on select "Transaction Type Username Chi Ref Issue ID Value Amount Currency Fee ($) FX Rat…" at bounding box center [311, 290] width 102 height 22
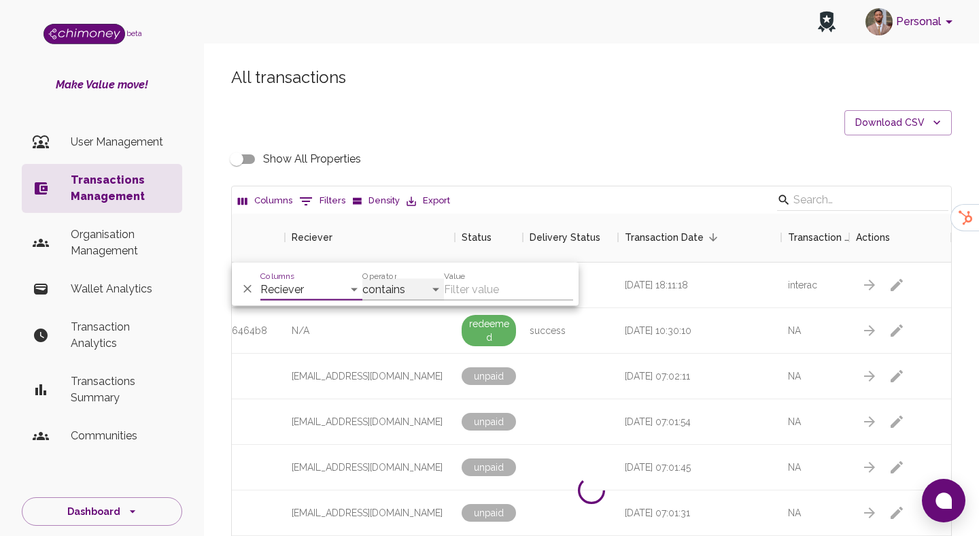
click at [381, 296] on select "contains equals starts with ends with is empty is not empty is any of" at bounding box center [403, 290] width 82 height 22
select select "equals"
click at [362, 279] on select "contains equals starts with ends with is empty is not empty is any of" at bounding box center [403, 290] width 82 height 22
click at [453, 286] on input "Value" at bounding box center [508, 290] width 129 height 22
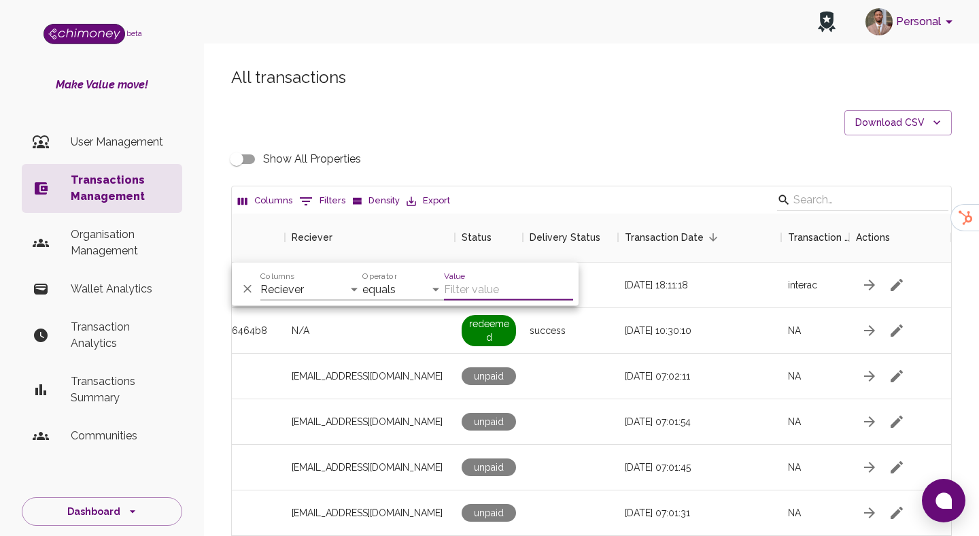
paste input "yyXALP0a26yhFWMlPUsk_61.18_1757830927859"
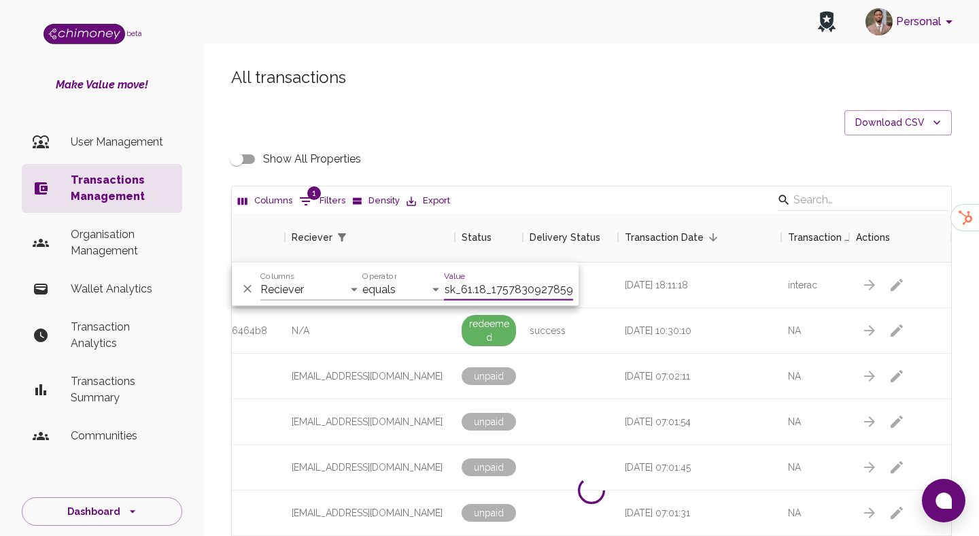
scroll to position [0, 116]
type input "yyXALP0a26yhFWMlPUsk_61.18_1757830927859"
click at [311, 284] on select "Transaction Type Username Chi Ref Issue ID Value Amount Currency Fee ($) FX Rat…" at bounding box center [311, 290] width 102 height 22
select select "issueID"
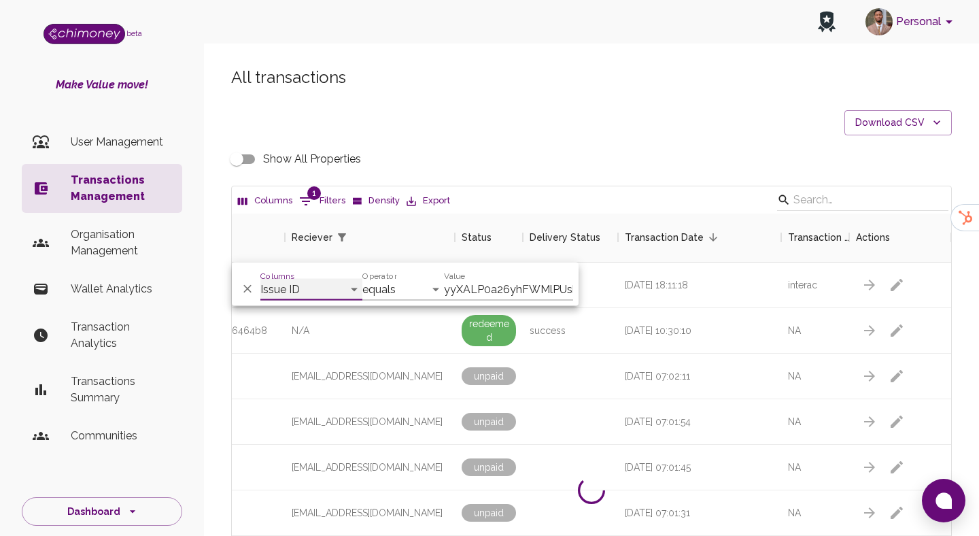
click at [260, 279] on select "Transaction Type Username Chi Ref Issue ID Value Amount Currency Fee ($) FX Rat…" at bounding box center [311, 290] width 102 height 22
click at [453, 285] on input "yyXALP0a26yhFWMlPUsk_61.18_1757830927859" at bounding box center [508, 290] width 129 height 22
click at [897, 128] on button "Download CSV" at bounding box center [897, 122] width 107 height 25
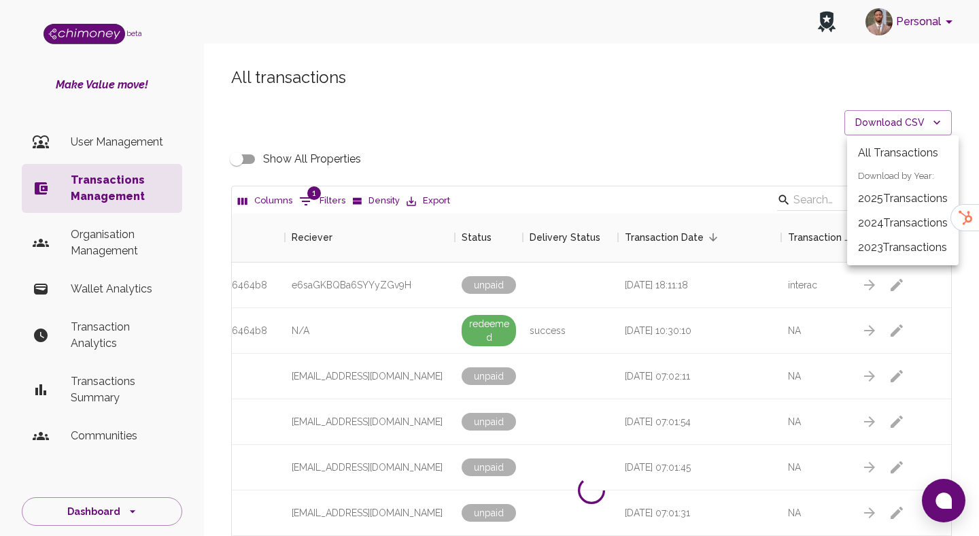
click at [903, 199] on li "2025 Transactions" at bounding box center [902, 198] width 111 height 24
click at [585, 146] on div "Show All Properties" at bounding box center [591, 159] width 721 height 26
click at [889, 107] on div "All transactions Download CSV Show All Properties Columns 1 Filters Density Exp…" at bounding box center [591, 411] width 753 height 688
click at [889, 118] on button "Download CSV" at bounding box center [897, 122] width 107 height 25
click at [895, 198] on li "2025 Transactions" at bounding box center [902, 198] width 111 height 24
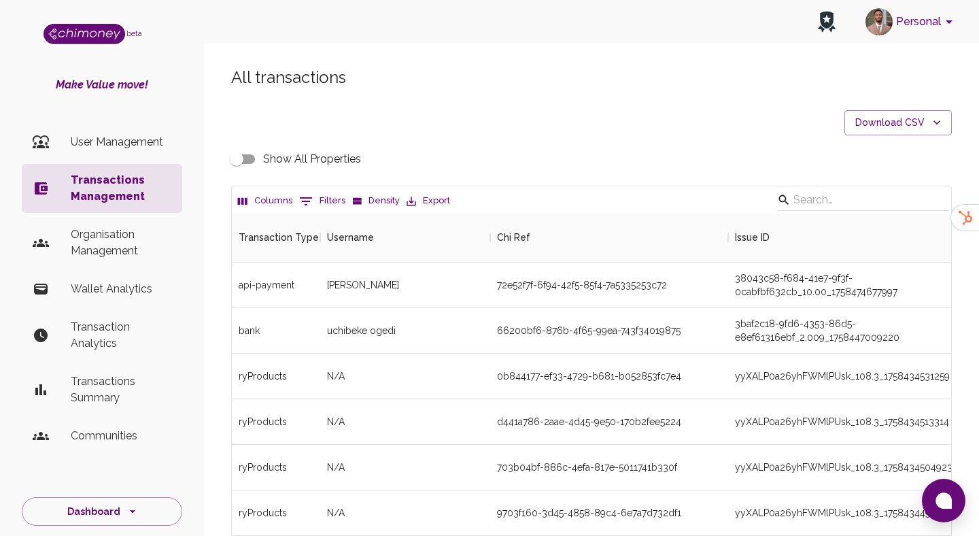
scroll to position [504, 719]
click at [922, 119] on button "Download CSV" at bounding box center [897, 122] width 107 height 25
click at [913, 200] on li "2025 Transactions" at bounding box center [902, 198] width 111 height 24
click at [319, 199] on button "0 Filters" at bounding box center [322, 201] width 53 height 22
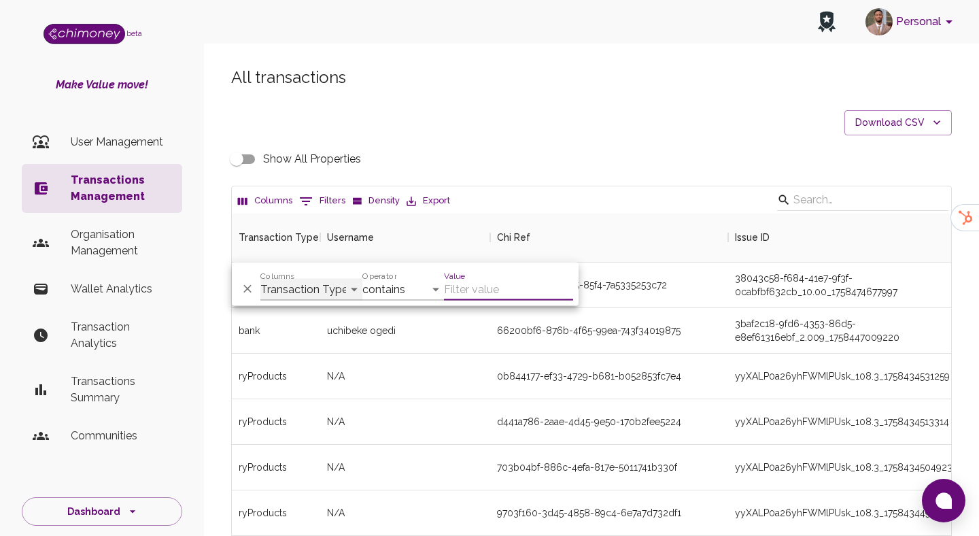
click at [290, 284] on select "Transaction Type Username Chi Ref Issue ID Value Amount Currency Fee ($) FX Rat…" at bounding box center [311, 290] width 102 height 22
select select "email"
click at [260, 279] on select "Transaction Type Username Chi Ref Issue ID Value Amount Currency Fee ($) FX Rat…" at bounding box center [311, 290] width 102 height 22
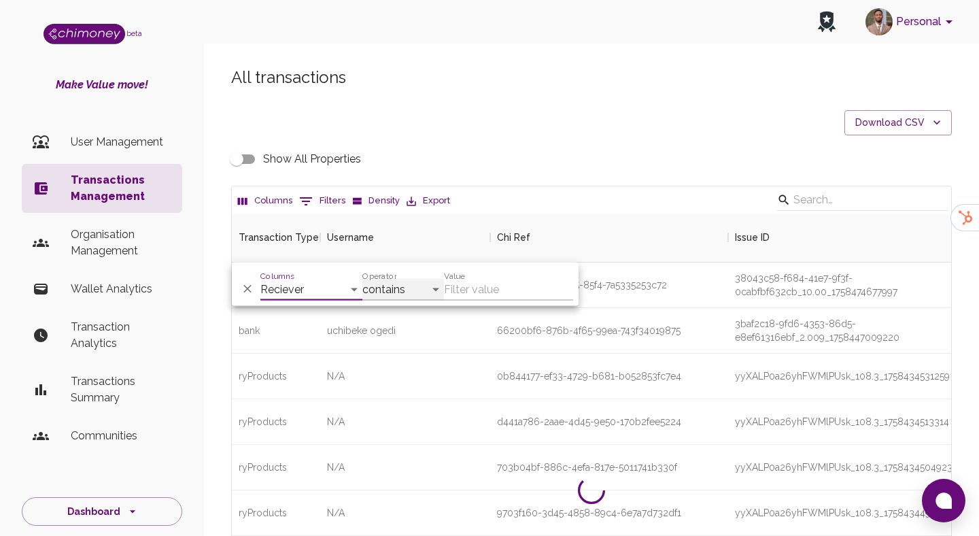
click at [406, 292] on select "contains equals starts with ends with is empty is not empty is any of" at bounding box center [403, 290] width 82 height 22
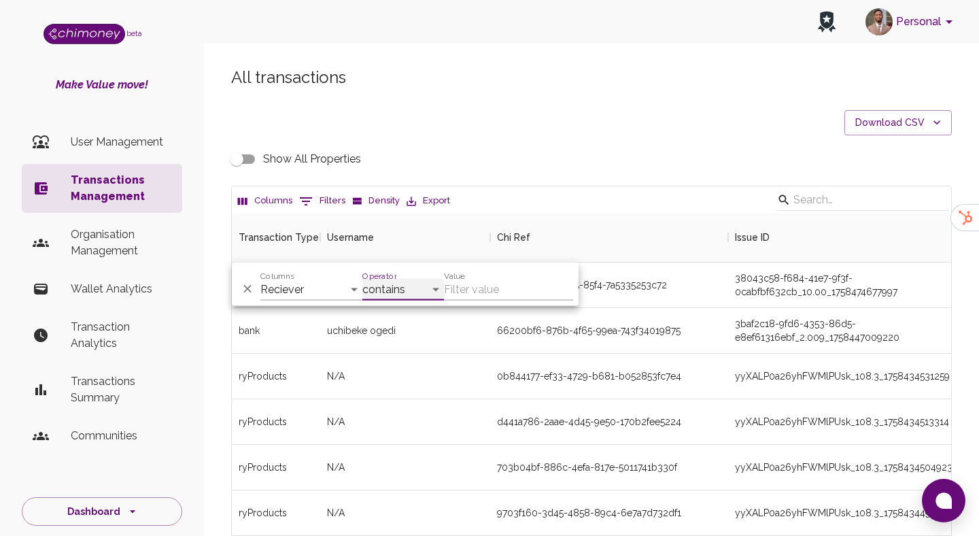
select select "equals"
click at [362, 279] on select "contains equals starts with ends with is empty is not empty is any of" at bounding box center [403, 290] width 82 height 22
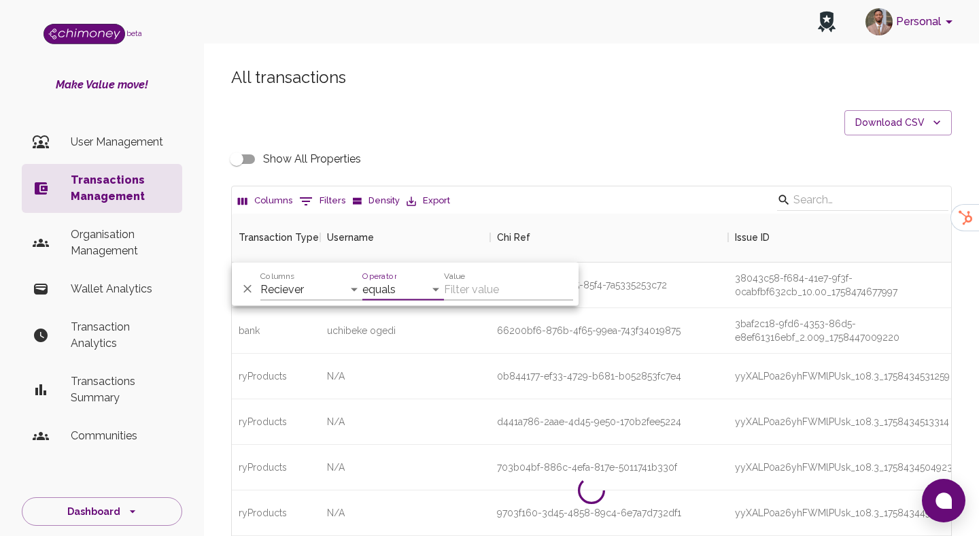
click at [464, 291] on input "Value" at bounding box center [508, 290] width 129 height 22
paste input "praisesamuel368@gmail.com"
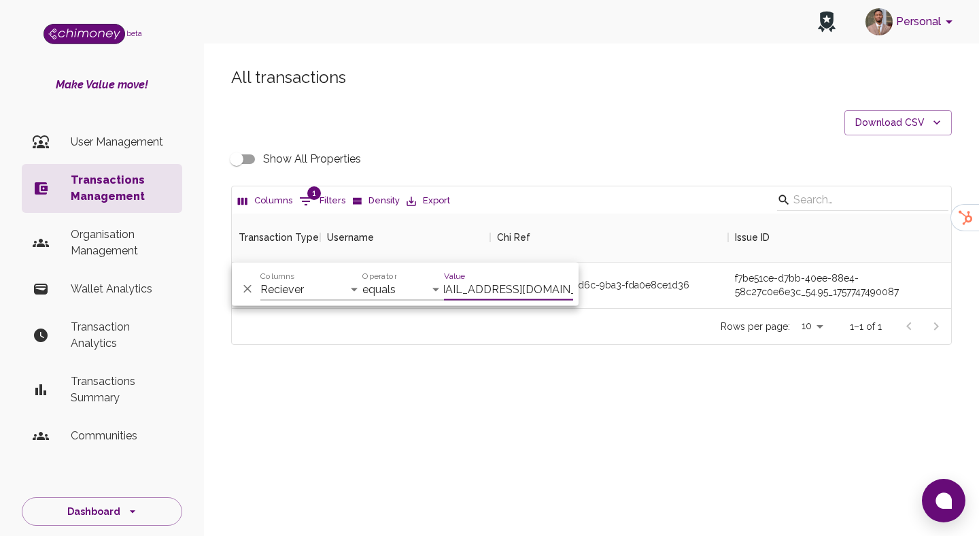
scroll to position [95, 719]
type input "praisesamuel368@gmail.com"
click at [677, 385] on div "All transactions Download CSV Show All Properties Columns 1 Filters Density Exp…" at bounding box center [591, 229] width 775 height 390
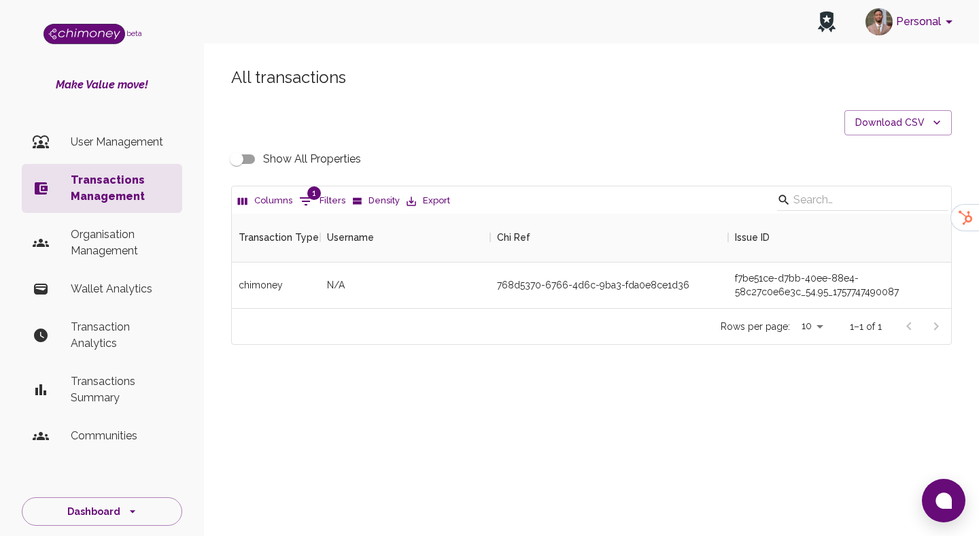
click at [252, 162] on input "Show All Properties" at bounding box center [237, 159] width 78 height 26
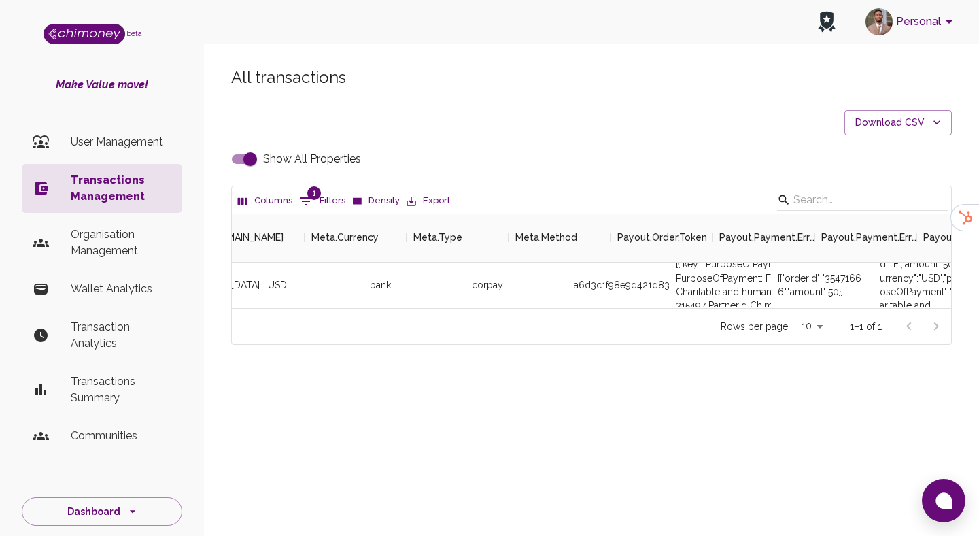
scroll to position [0, 2699]
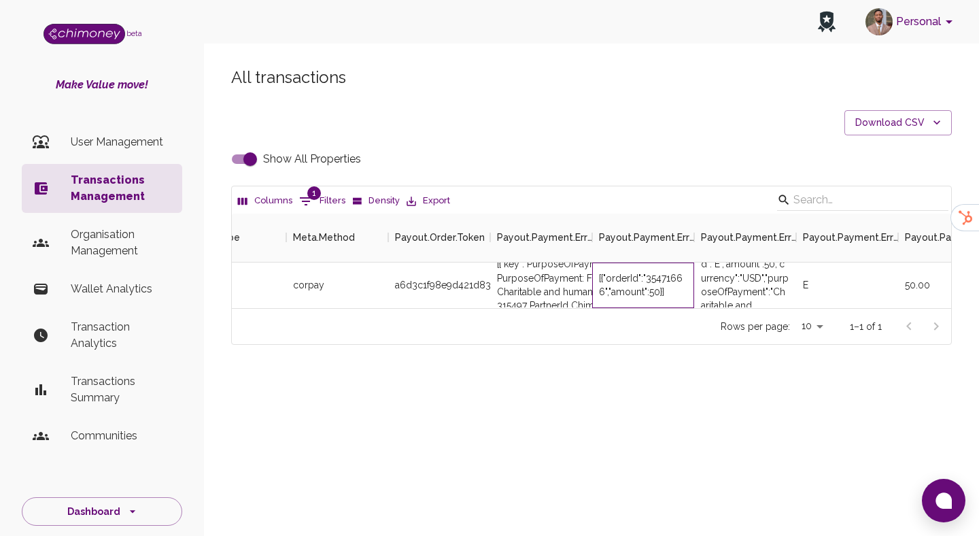
click at [663, 277] on div "[{"orderId":"35471666","amount":50}]" at bounding box center [643, 284] width 88 height 27
click at [647, 279] on div "[{"orderId":"35471666","amount":50}]" at bounding box center [643, 284] width 88 height 27
click at [664, 277] on div "[{"orderId":"35471666","amount":50}]" at bounding box center [643, 284] width 88 height 27
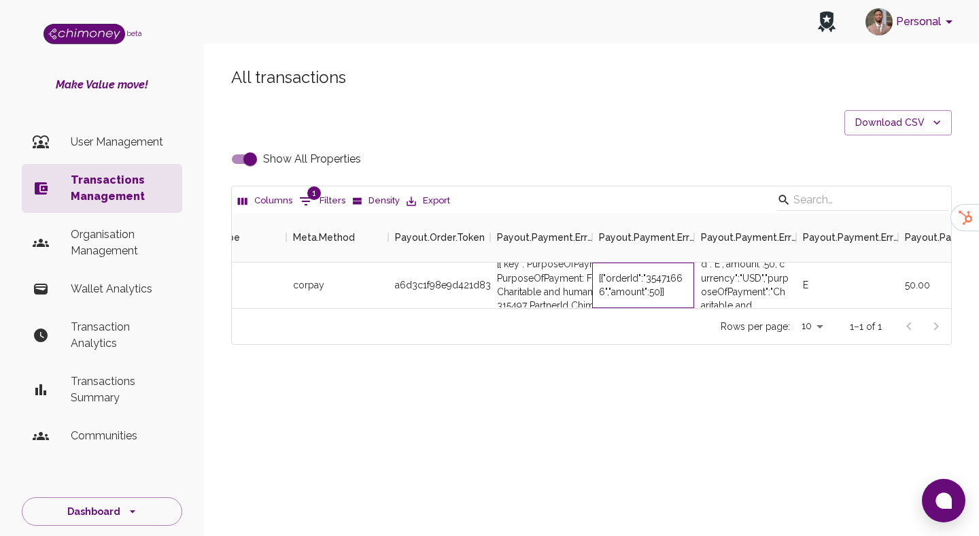
click at [664, 277] on div "[{"orderId":"35471666","amount":50}]" at bounding box center [643, 284] width 88 height 27
copy div "35471666"
click at [245, 159] on input "Show All Properties" at bounding box center [250, 159] width 78 height 26
checkbox input "false"
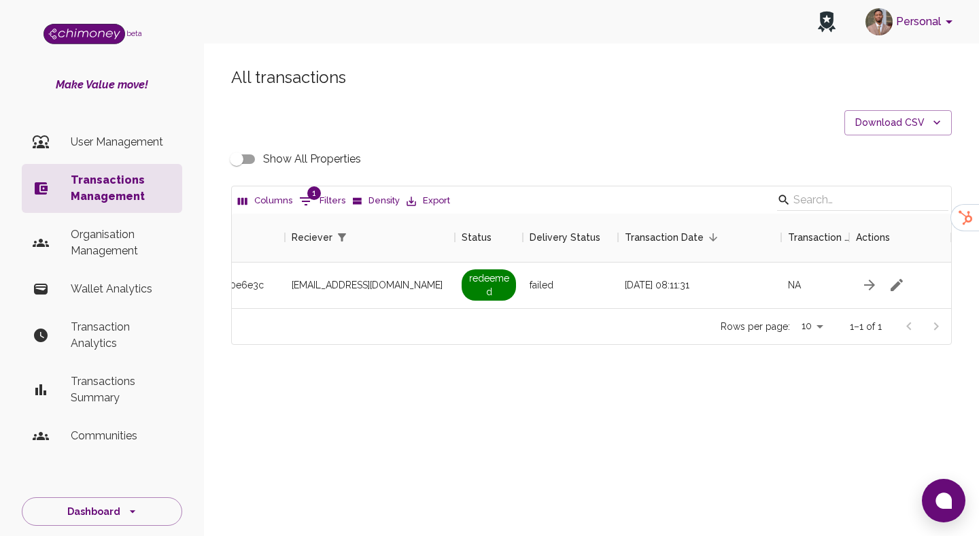
scroll to position [0, 1184]
click at [891, 125] on button "Download CSV" at bounding box center [897, 122] width 107 height 25
click at [672, 171] on div at bounding box center [489, 268] width 979 height 536
click at [442, 109] on div "All transactions Download CSV Show All Properties Columns 1 Filters Density Exp…" at bounding box center [591, 206] width 753 height 278
click at [338, 205] on button "1 Filters" at bounding box center [322, 201] width 53 height 22
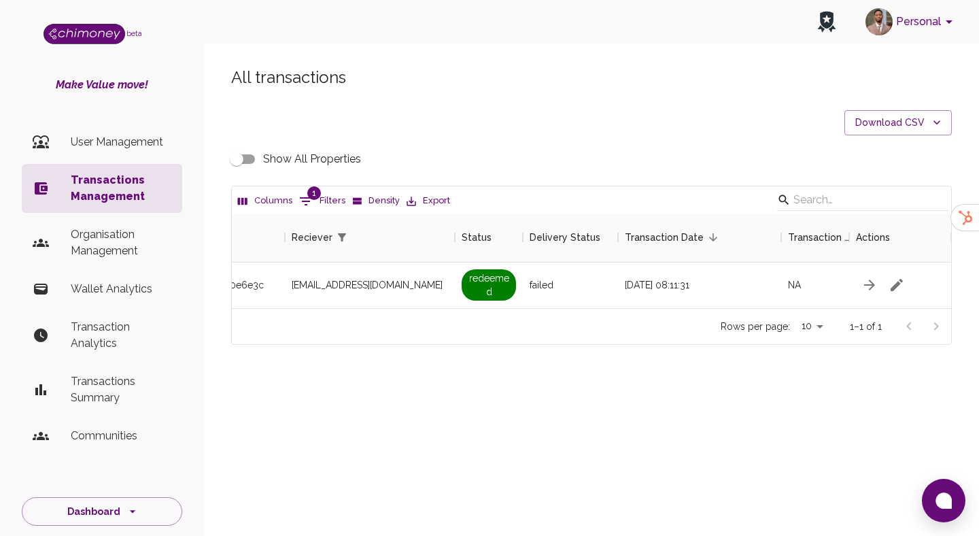
select select "email"
select select "equals"
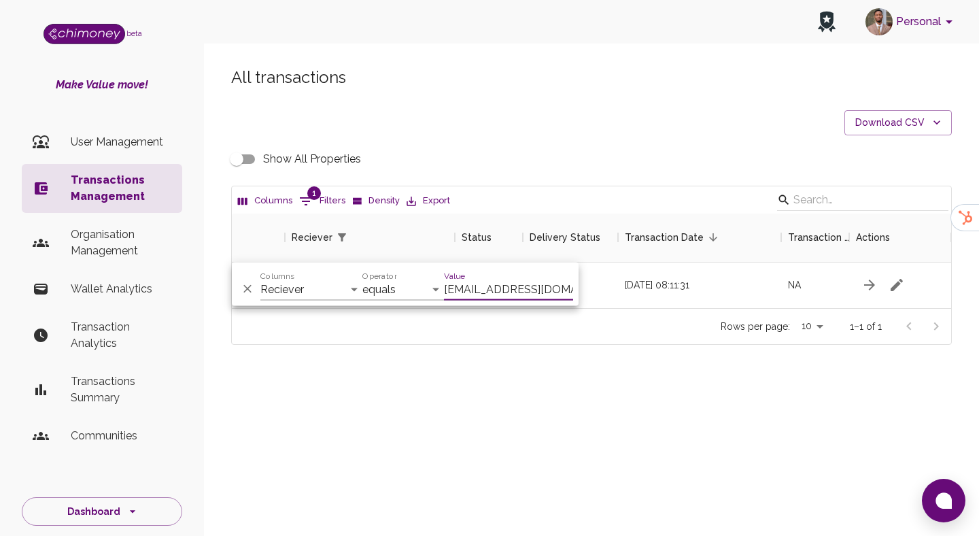
scroll to position [0, 18]
click at [323, 286] on select "Transaction Type Username Chi Ref Issue ID Value Amount Currency Fee ($) FX Rat…" at bounding box center [311, 290] width 102 height 22
select select "chiRef"
click at [260, 279] on select "Transaction Type Username Chi Ref Issue ID Value Amount Currency Fee ($) FX Rat…" at bounding box center [311, 290] width 102 height 22
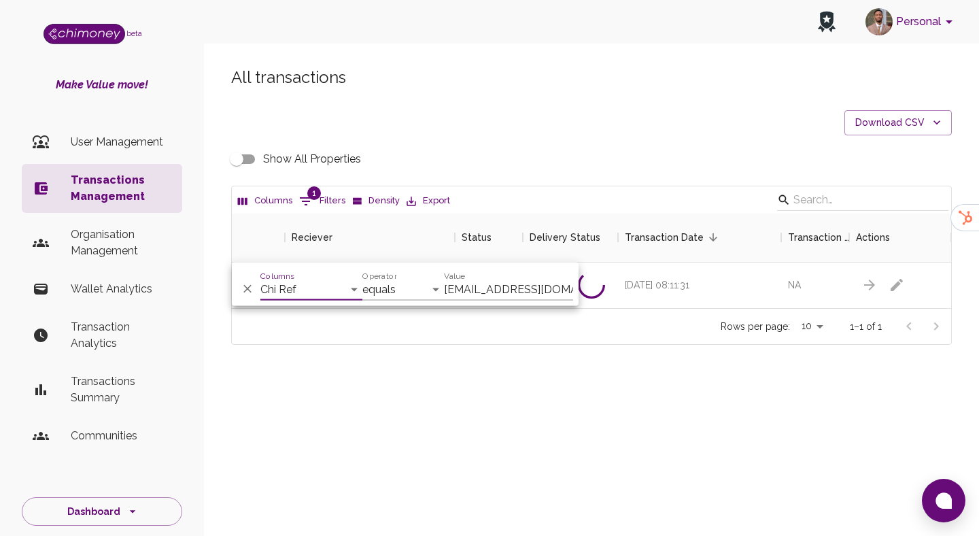
click at [511, 279] on input "praisesamuel368@gmail.com" at bounding box center [508, 290] width 129 height 22
paste input "a3f983b6-9bf5-4ea1-806c-56418d85ea43"
type input "a3f983b6-9bf5-4ea1-806c-56418d85ea43"
click at [606, 428] on div "Personal beta Make Value move! User Management Transactions Management Organisa…" at bounding box center [489, 268] width 979 height 536
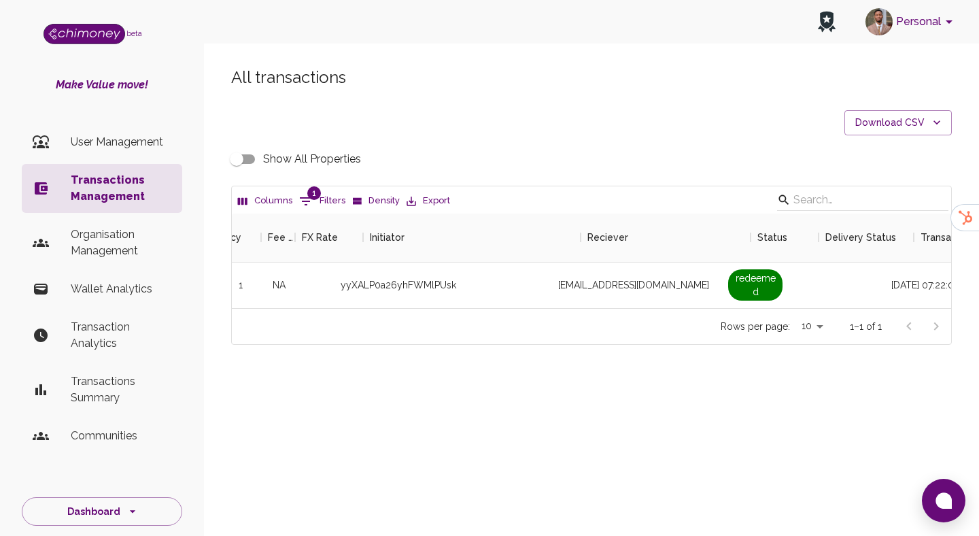
scroll to position [0, 971]
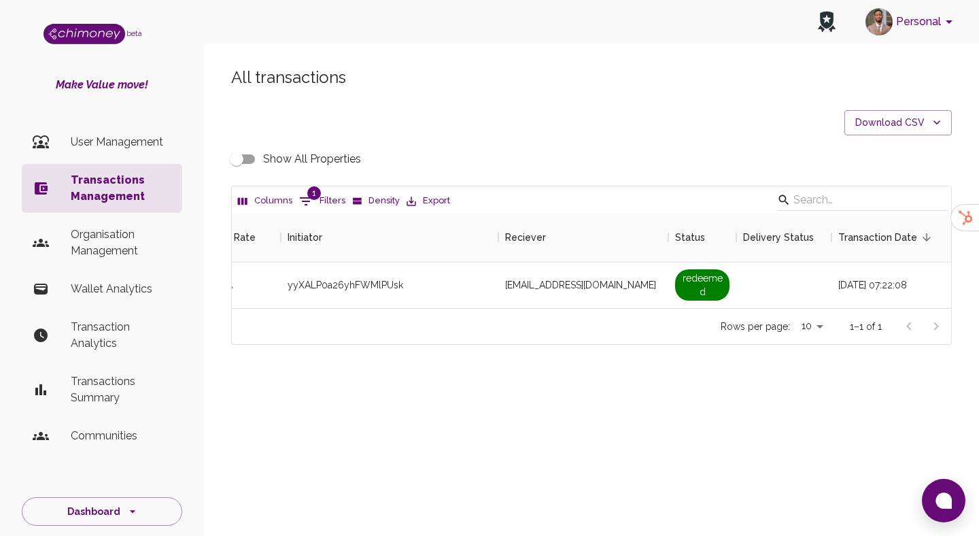
click at [230, 154] on input "Show All Properties" at bounding box center [237, 159] width 78 height 26
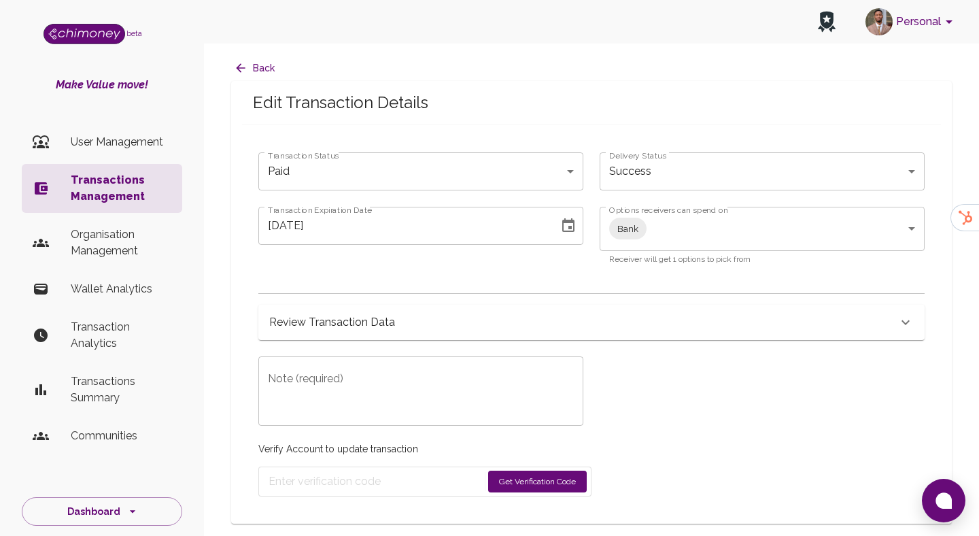
click at [119, 177] on p "Transactions Management" at bounding box center [121, 188] width 101 height 33
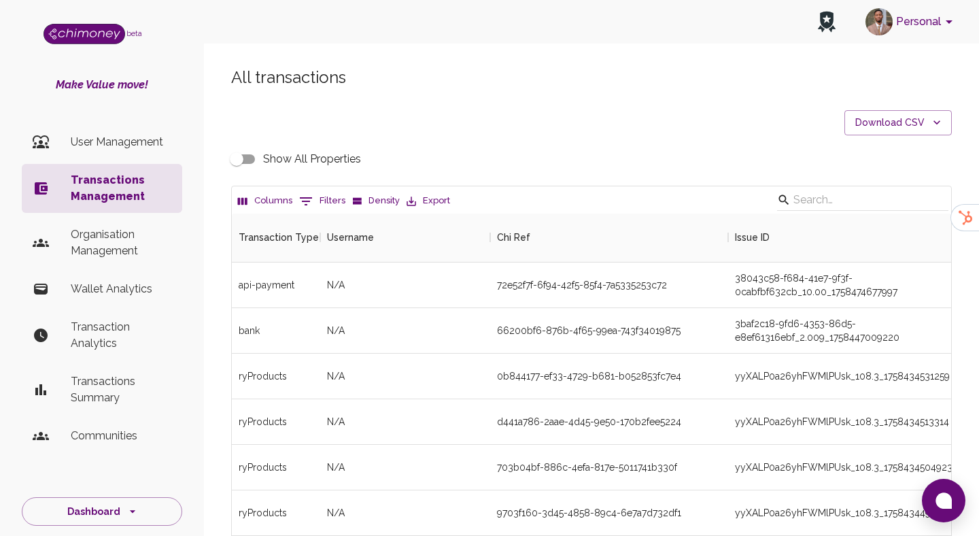
scroll to position [504, 719]
click at [312, 203] on icon "Show filters" at bounding box center [306, 201] width 16 height 16
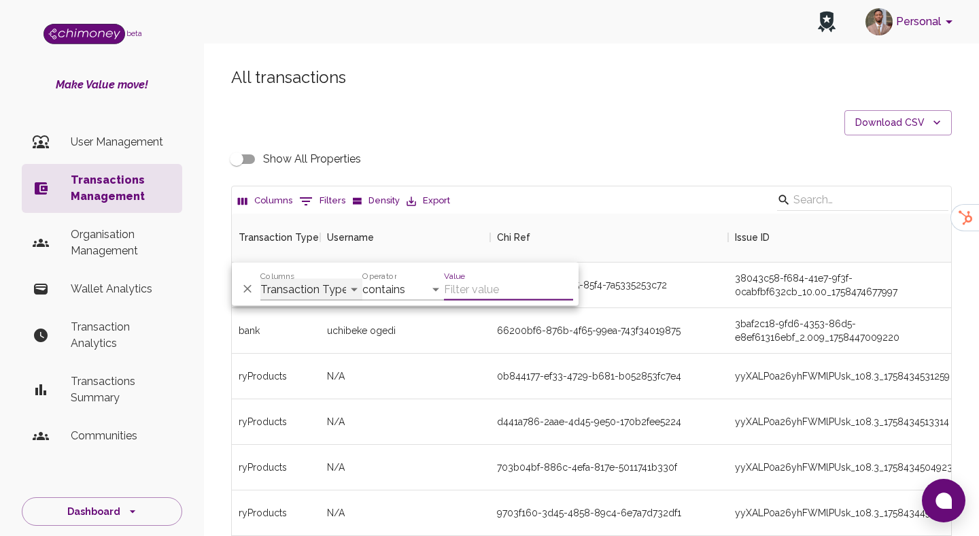
click at [310, 284] on select "Transaction Type Username Chi Ref Issue ID Value Amount Currency Fee ($) FX Rat…" at bounding box center [311, 290] width 102 height 22
select select "email"
click at [260, 279] on select "Transaction Type Username Chi Ref Issue ID Value Amount Currency Fee ($) FX Rat…" at bounding box center [311, 290] width 102 height 22
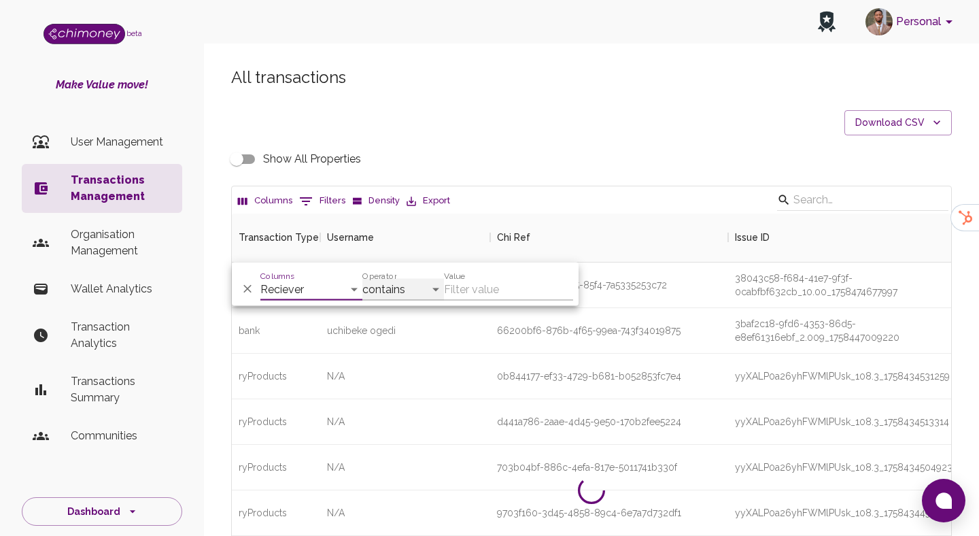
click at [394, 285] on select "contains equals starts with ends with is empty is not empty is any of" at bounding box center [403, 290] width 82 height 22
select select "equals"
click at [362, 279] on select "contains equals starts with ends with is empty is not empty is any of" at bounding box center [403, 290] width 82 height 22
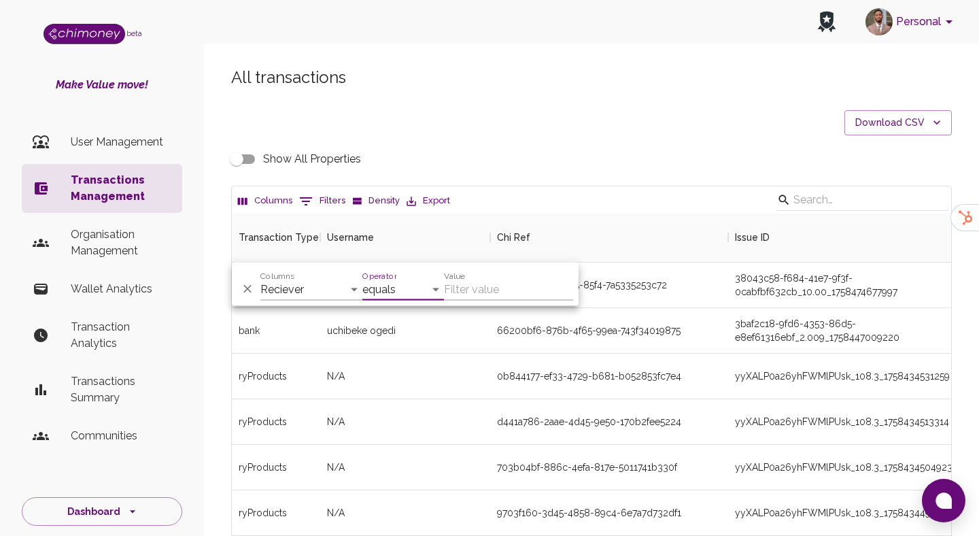
click at [477, 299] on input "Value" at bounding box center [508, 290] width 129 height 22
paste input "stevetolo2018@gmail.com"
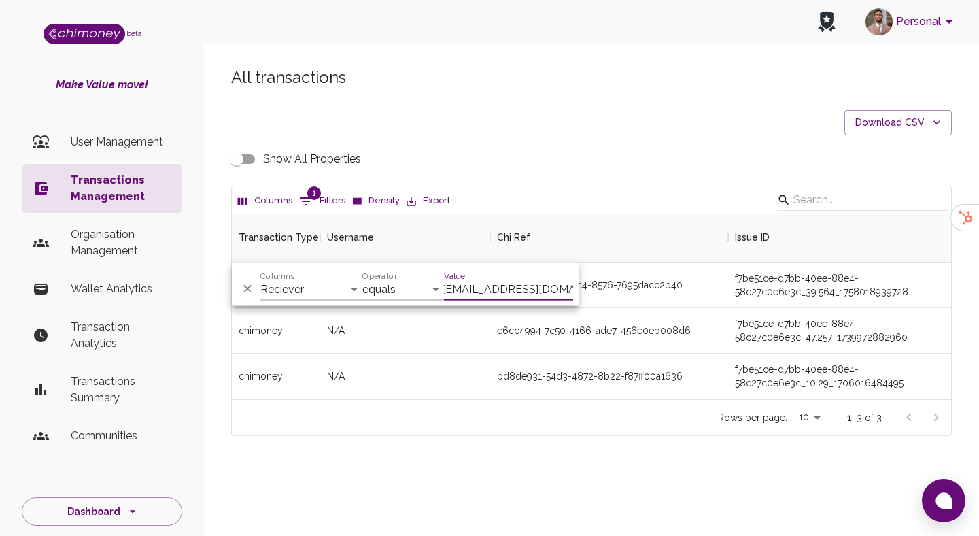
scroll to position [186, 719]
type input "stevetolo2018@gmail.com"
click at [520, 324] on div "e6cc4994-7c50-4166-ade7-456e0eb008d6" at bounding box center [594, 331] width 194 height 14
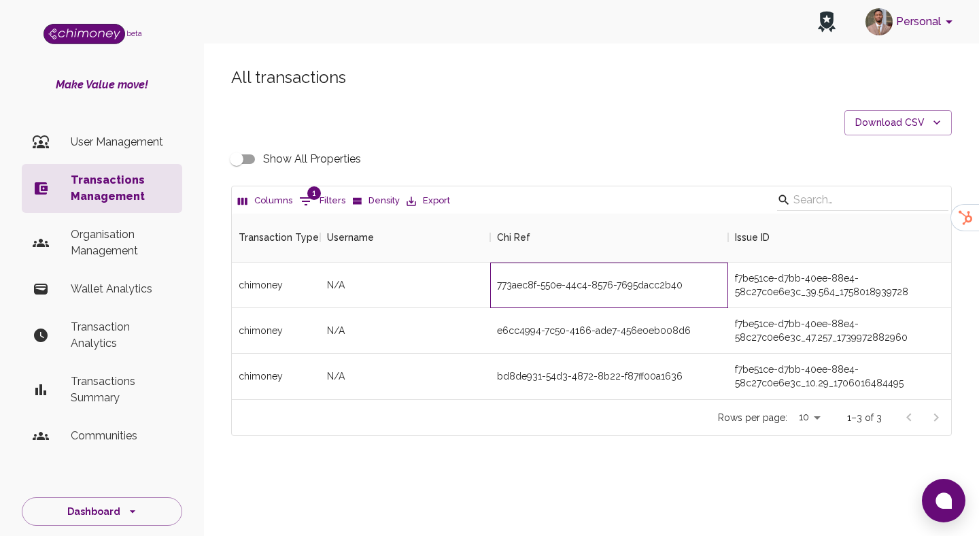
click at [566, 275] on div "773aec8f-550e-44c4-8576-7695dacc2b40" at bounding box center [609, 285] width 238 height 46
copy div "773aec8f-550e-44c4-8576-7695dacc2b40"
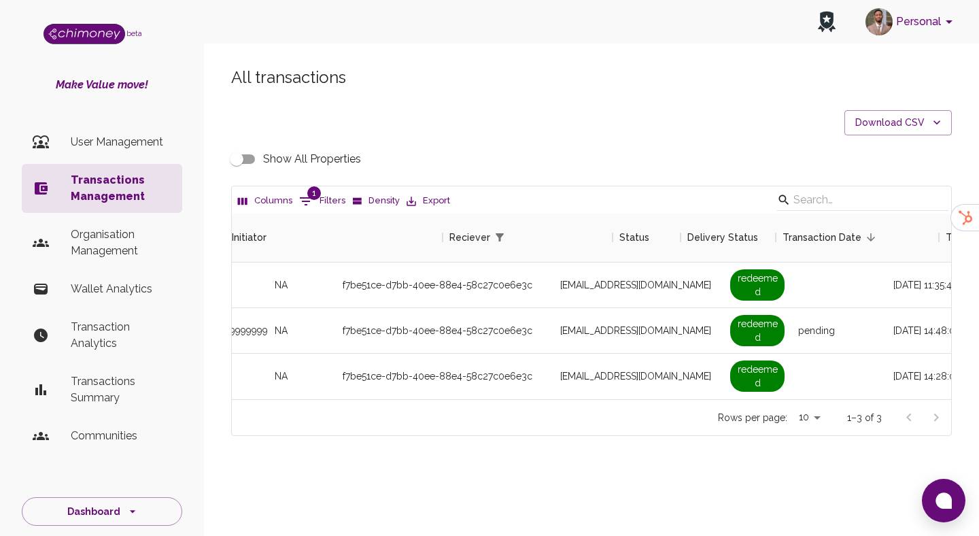
scroll to position [0, 1218]
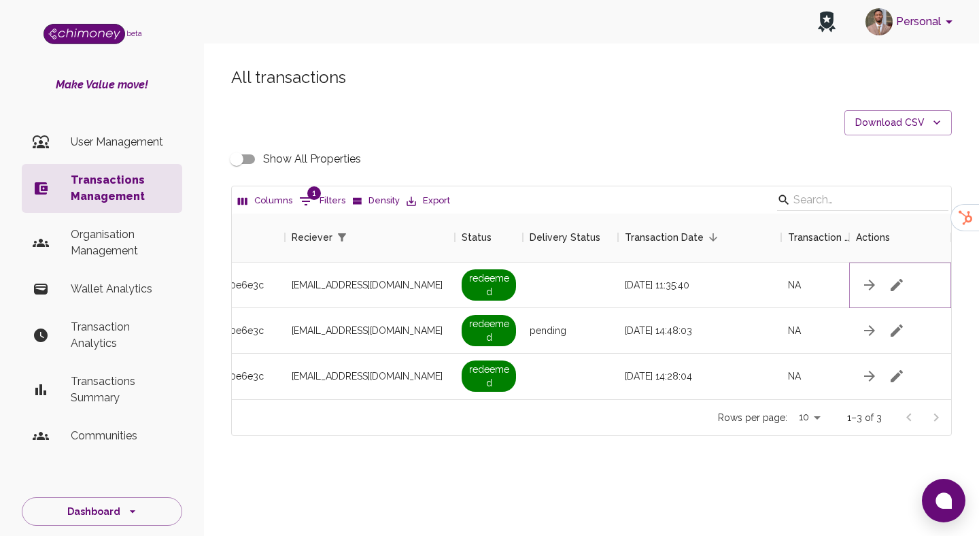
click at [893, 290] on icon "button" at bounding box center [897, 285] width 12 height 12
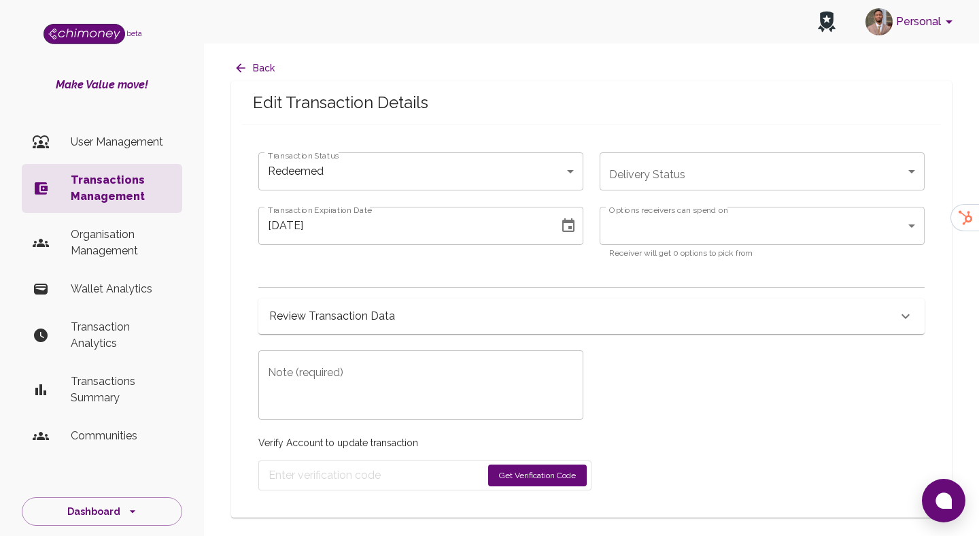
click at [403, 182] on body "Personal beta Make Value move! User Management Transactions Management Organisa…" at bounding box center [489, 268] width 979 height 536
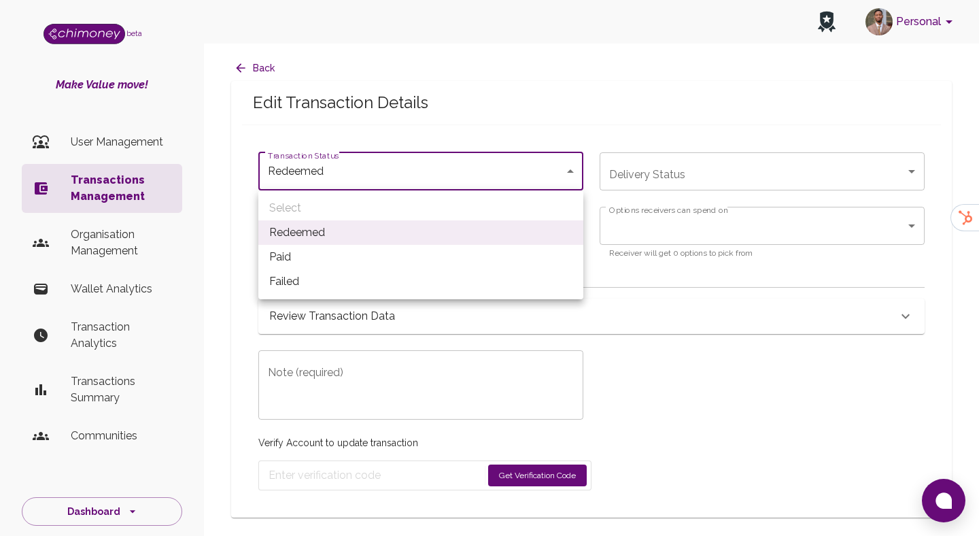
click at [314, 246] on li "Paid" at bounding box center [420, 257] width 325 height 24
type input "paid"
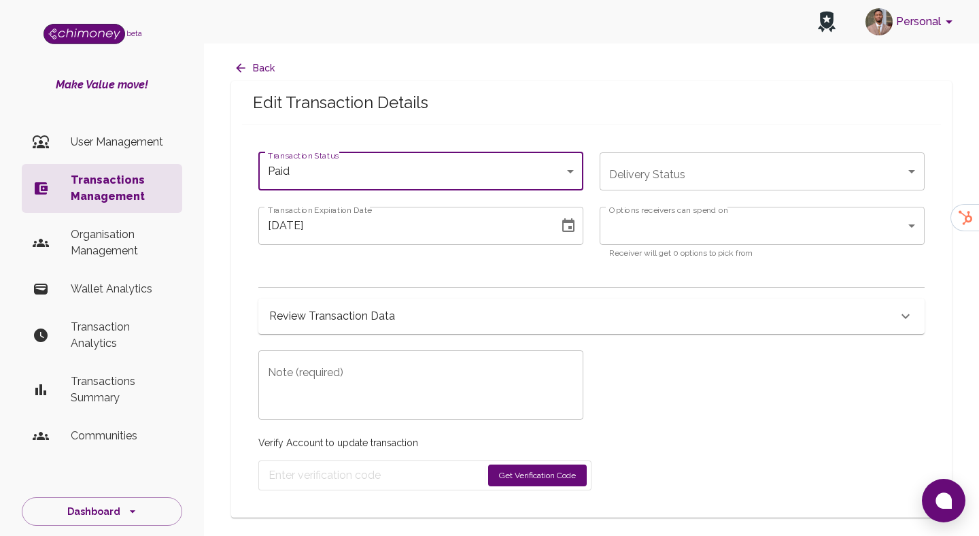
click at [568, 223] on icon "Choose date, selected date is Sep 16, 2025" at bounding box center [568, 226] width 16 height 16
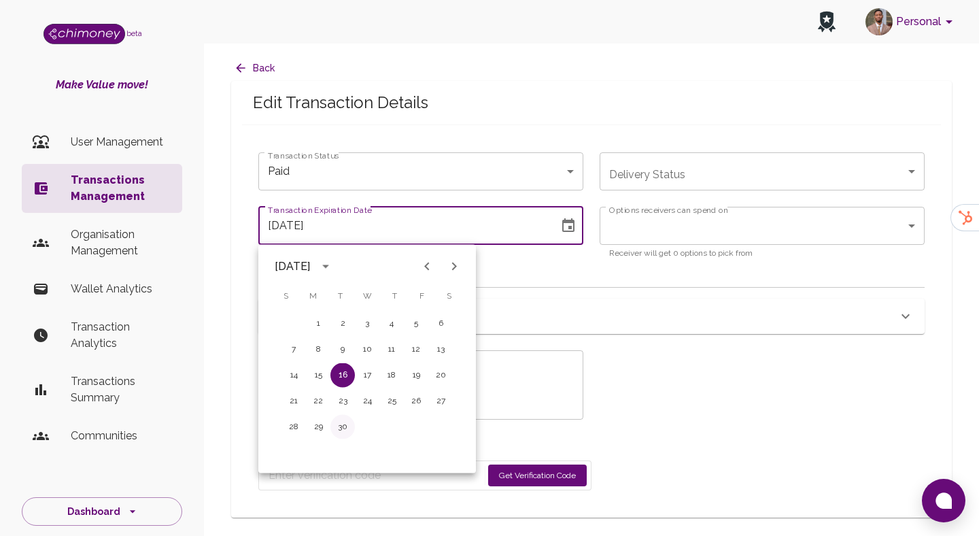
click at [341, 419] on button "30" at bounding box center [342, 427] width 24 height 24
type input "09/30/2025"
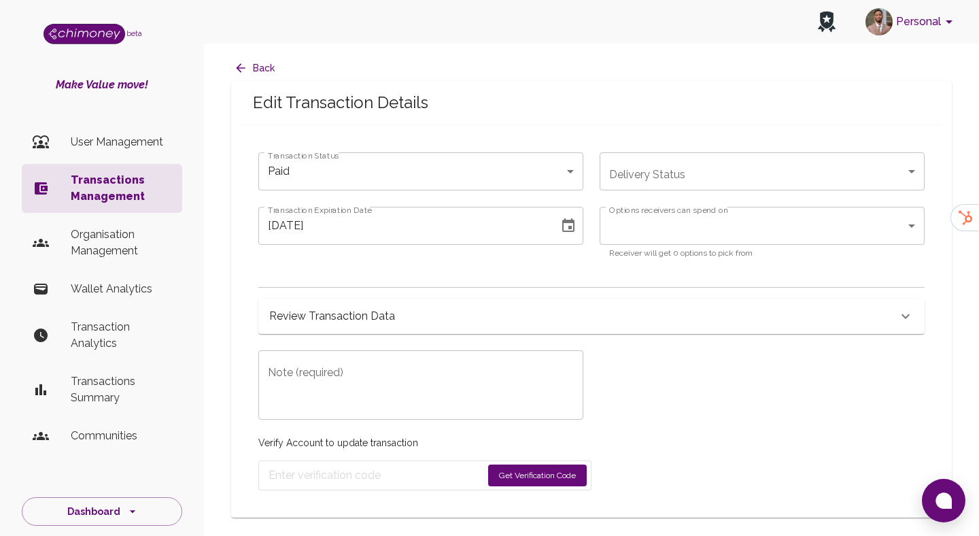
click at [647, 209] on label "Options receivers can spend on" at bounding box center [668, 210] width 119 height 12
click at [647, 224] on body "Personal beta Make Value move! User Management Transactions Management Organisa…" at bounding box center [489, 268] width 979 height 536
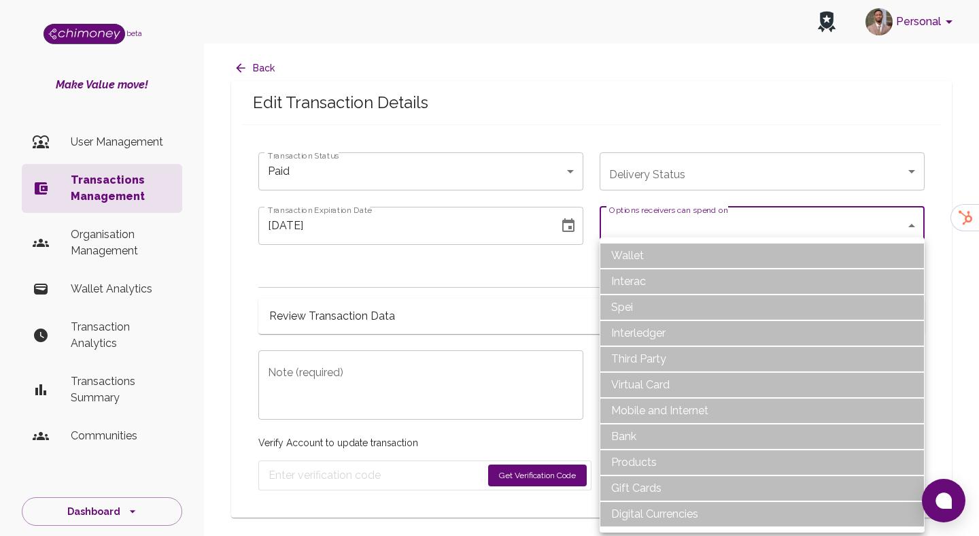
click at [627, 438] on li "Bank" at bounding box center [762, 437] width 325 height 26
type input "Bank"
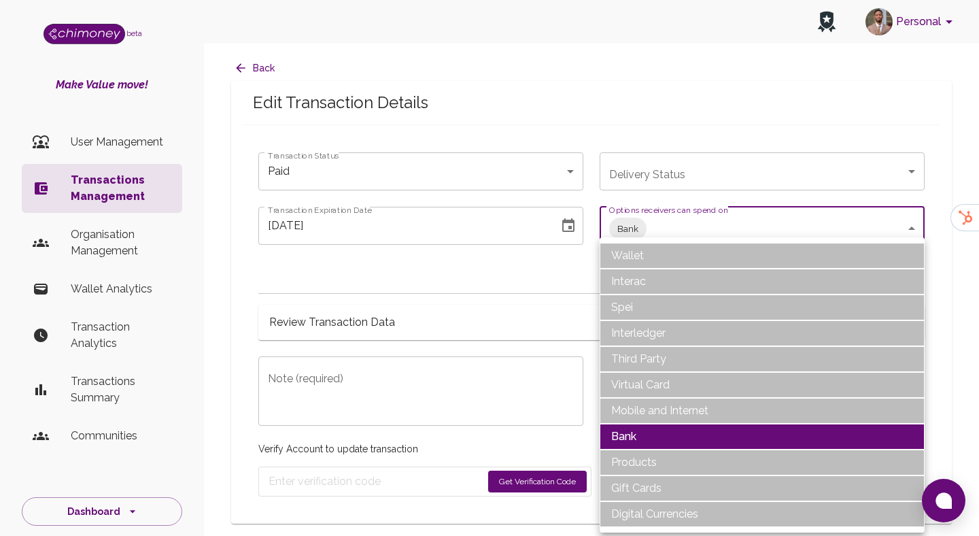
click at [389, 387] on div at bounding box center [489, 268] width 979 height 536
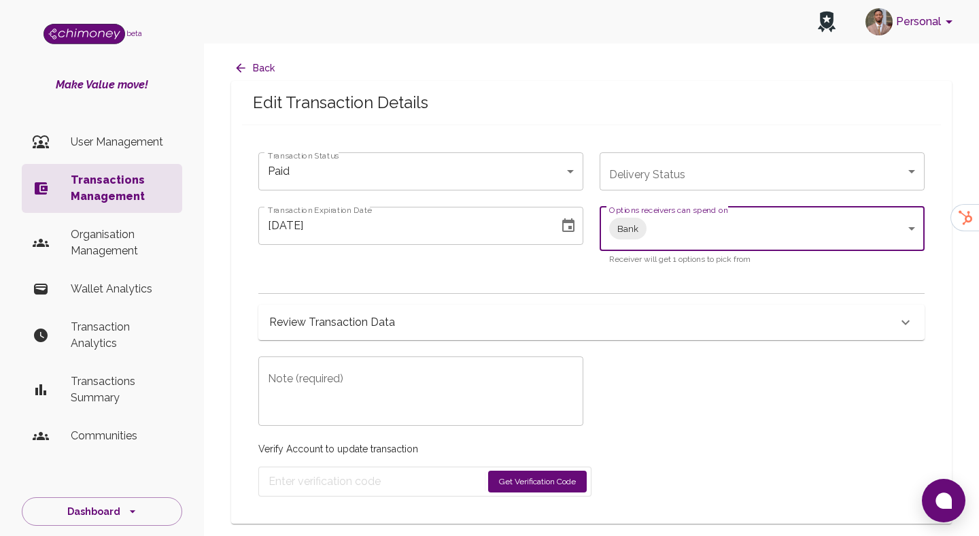
click at [389, 387] on textarea "Note (required)" at bounding box center [421, 391] width 306 height 47
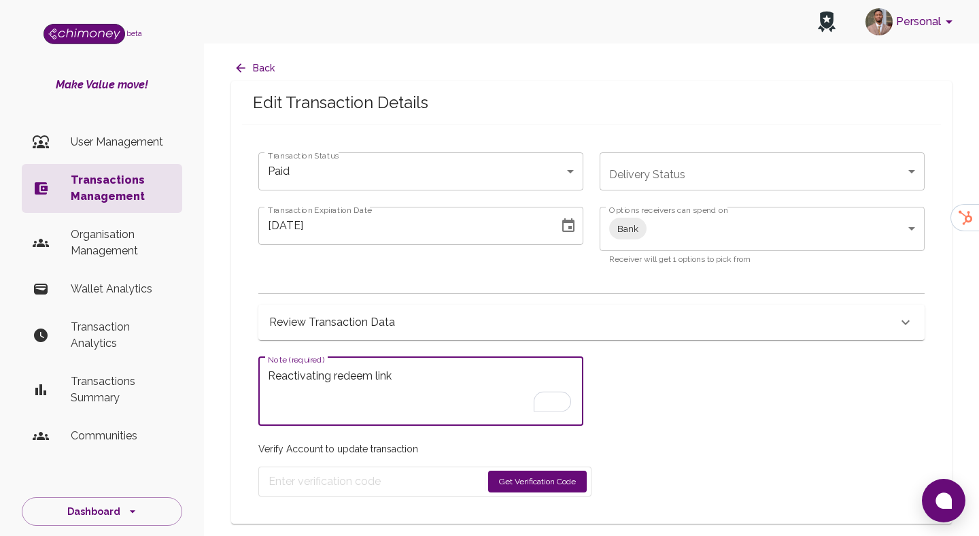
type textarea "Reactivating redeem link"
click at [526, 477] on button "Get Verification Code" at bounding box center [537, 481] width 99 height 22
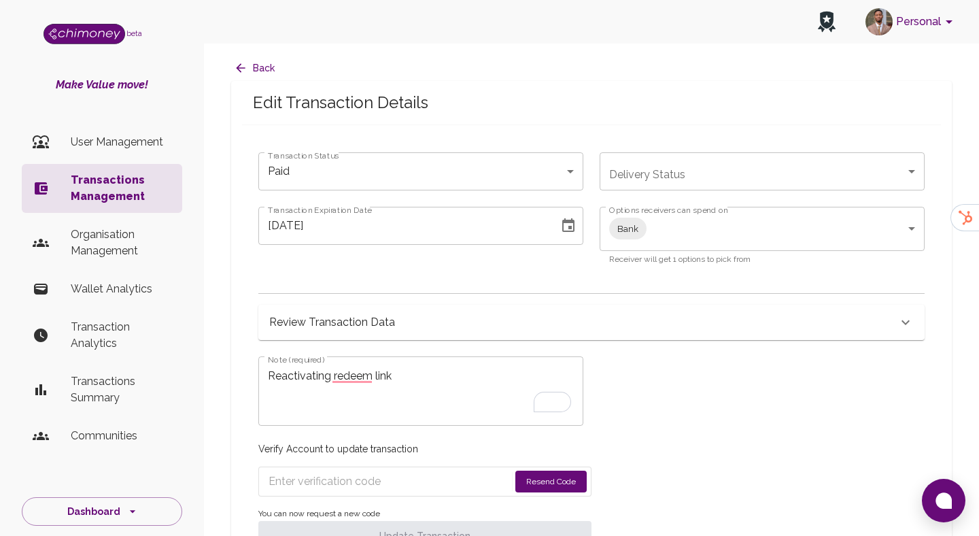
click at [375, 481] on input "Enter verification code" at bounding box center [389, 481] width 241 height 22
paste input "8438"
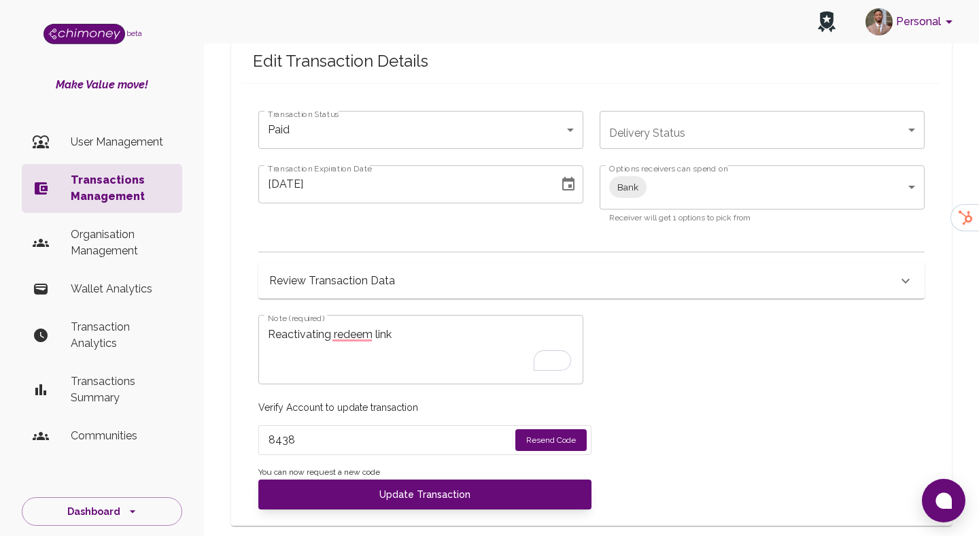
scroll to position [42, 0]
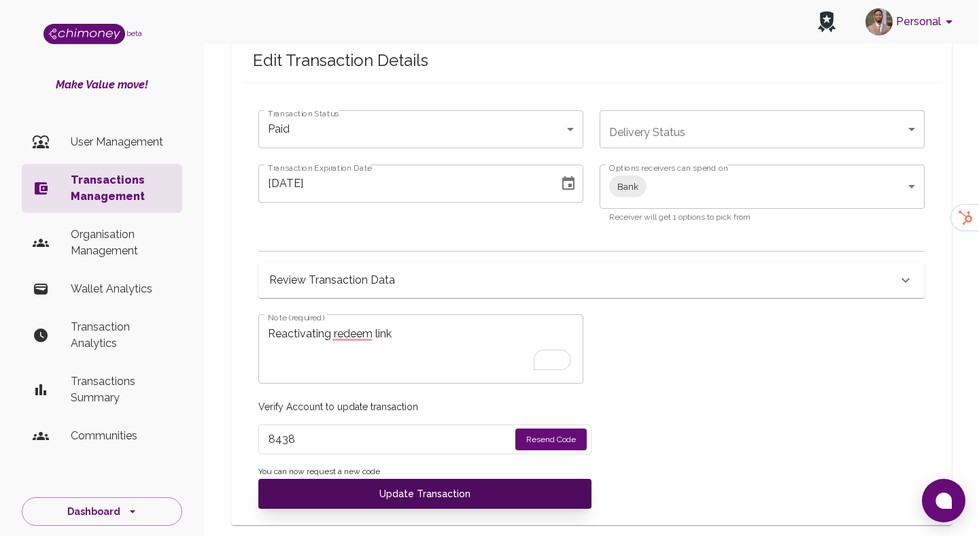
type input "8438"
click at [375, 494] on button "Update Transaction" at bounding box center [424, 494] width 333 height 30
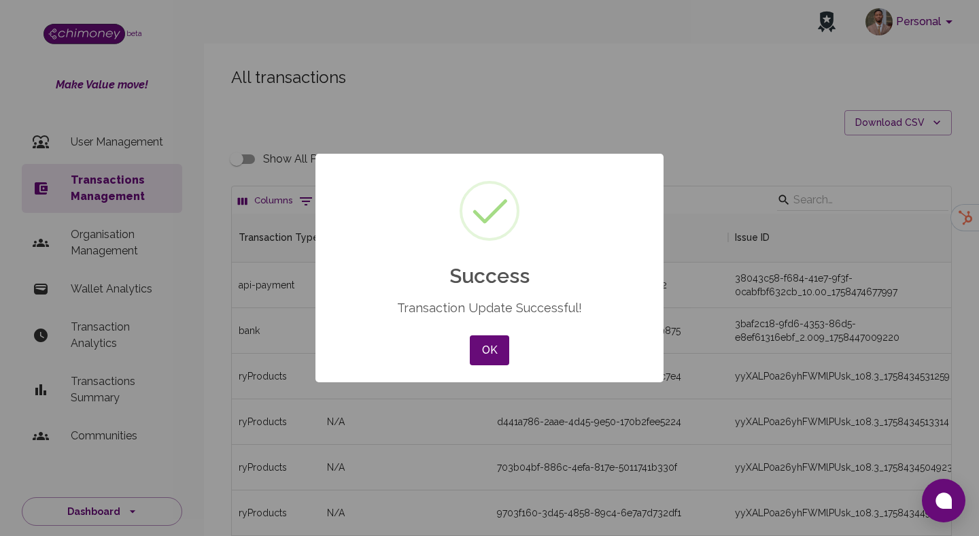
scroll to position [504, 719]
click at [497, 358] on button "OK" at bounding box center [489, 350] width 39 height 30
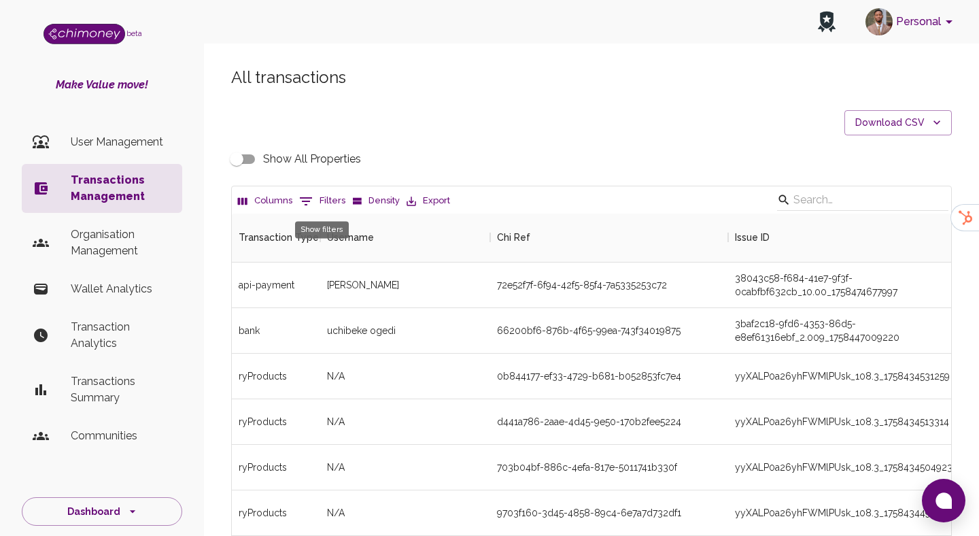
click at [328, 191] on button "0 Filters" at bounding box center [322, 201] width 53 height 22
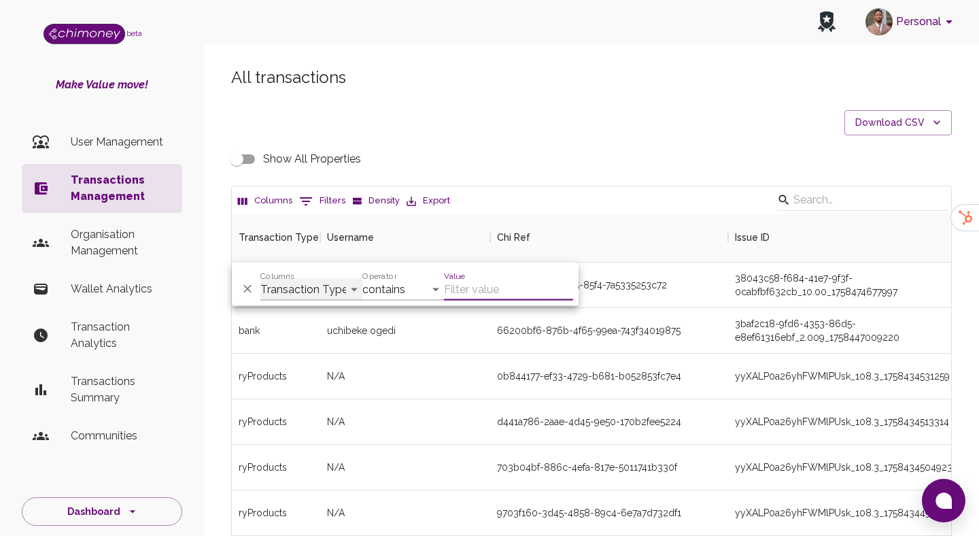
click at [316, 282] on select "Transaction Type Username Chi Ref Issue ID Value Amount Currency Fee ($) FX Rat…" at bounding box center [311, 290] width 102 height 22
select select "email"
click at [260, 279] on select "Transaction Type Username Chi Ref Issue ID Value Amount Currency Fee ($) FX Rat…" at bounding box center [311, 290] width 102 height 22
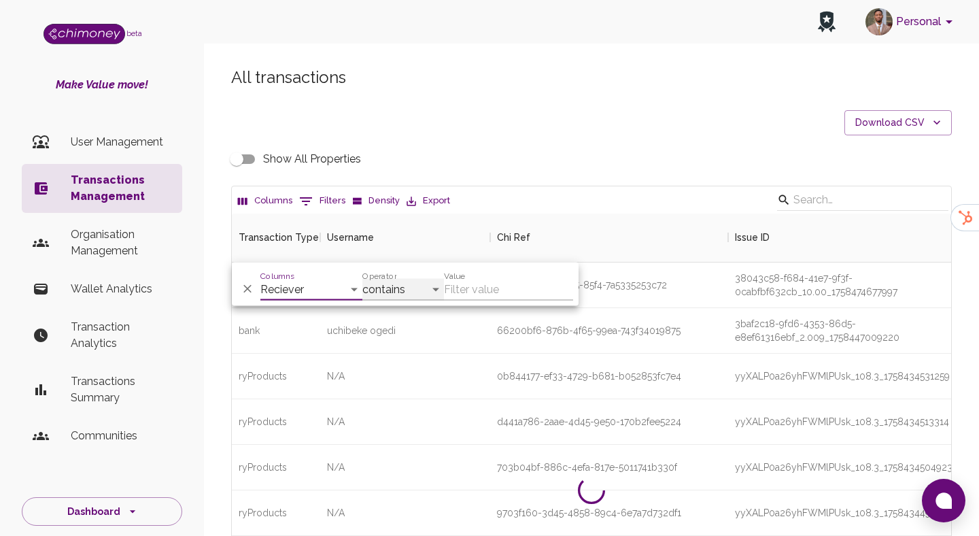
click at [400, 292] on select "contains equals starts with ends with is empty is not empty is any of" at bounding box center [403, 290] width 82 height 22
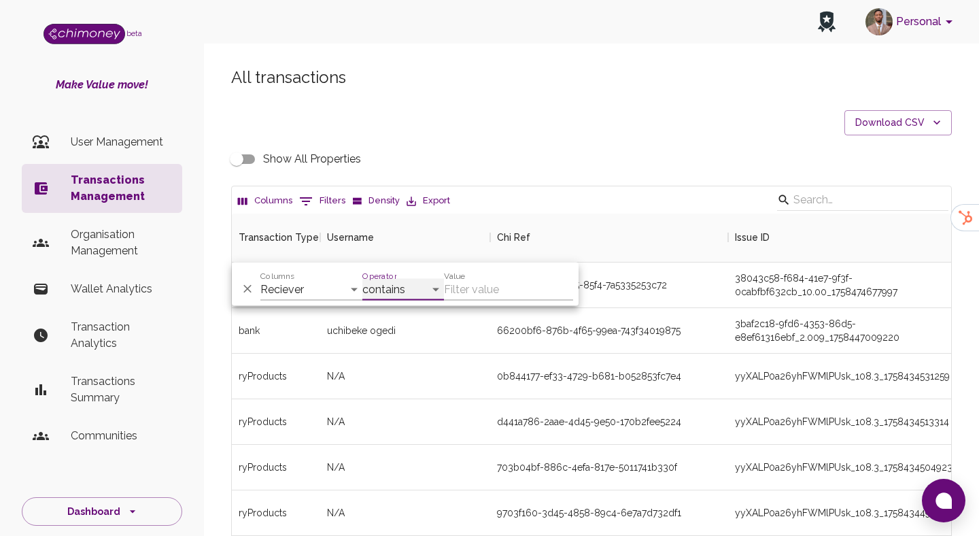
select select "equals"
click at [362, 279] on select "contains equals starts with ends with is empty is not empty is any of" at bounding box center [403, 290] width 82 height 22
click at [486, 277] on div "Value" at bounding box center [508, 284] width 129 height 33
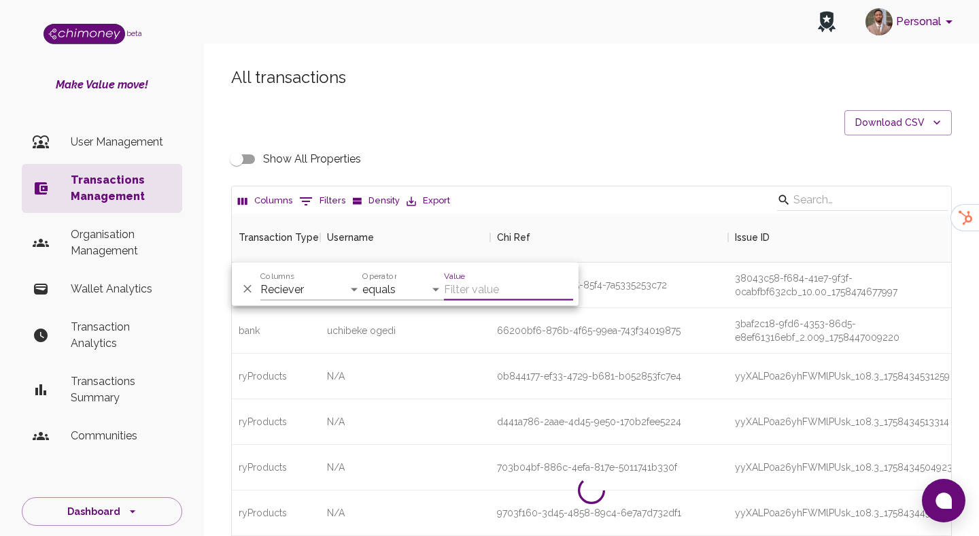
click at [475, 294] on input "Value" at bounding box center [508, 290] width 129 height 22
paste input "stevetolo2018@gmail.com"
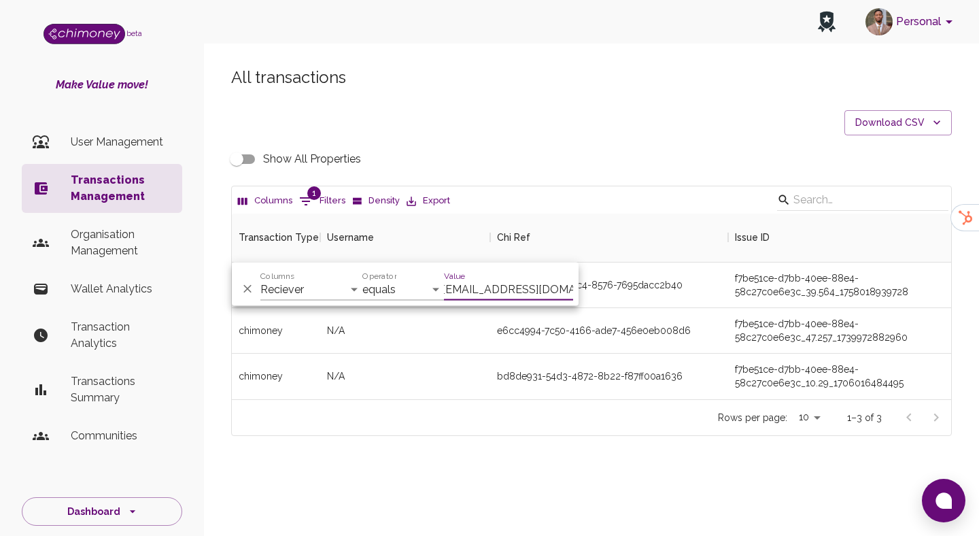
scroll to position [186, 719]
type input "stevetolo2018@gmail.com"
click at [658, 278] on div "773aec8f-550e-44c4-8576-7695dacc2b40" at bounding box center [590, 285] width 186 height 14
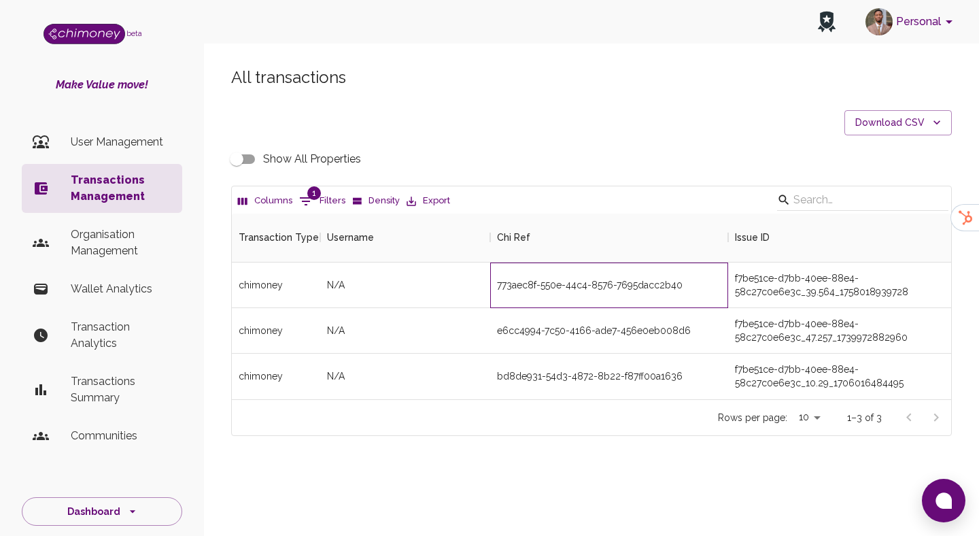
click at [602, 290] on div "773aec8f-550e-44c4-8576-7695dacc2b40" at bounding box center [590, 285] width 186 height 14
copy div "773aec8f-550e-44c4-8576-7695dacc2b40"
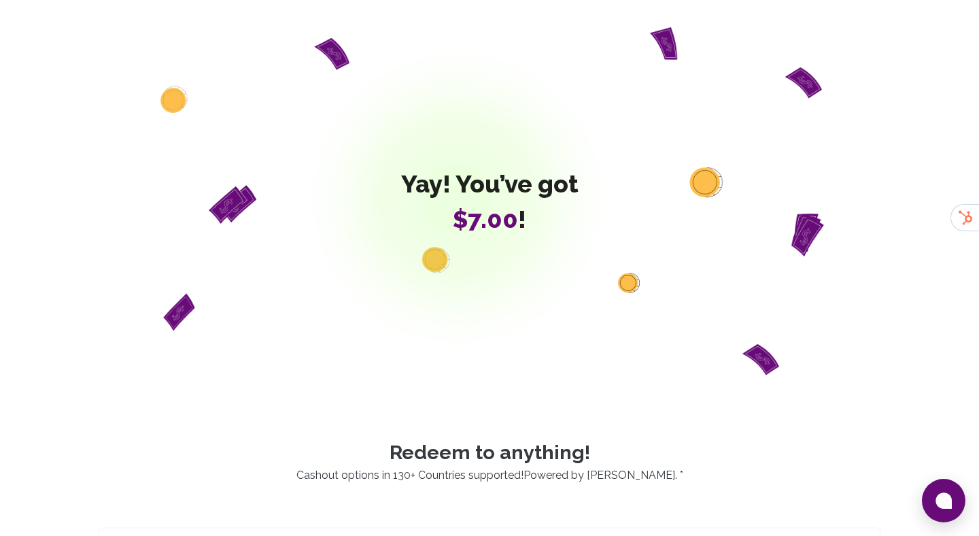
scroll to position [381, 0]
